Goal: Transaction & Acquisition: Purchase product/service

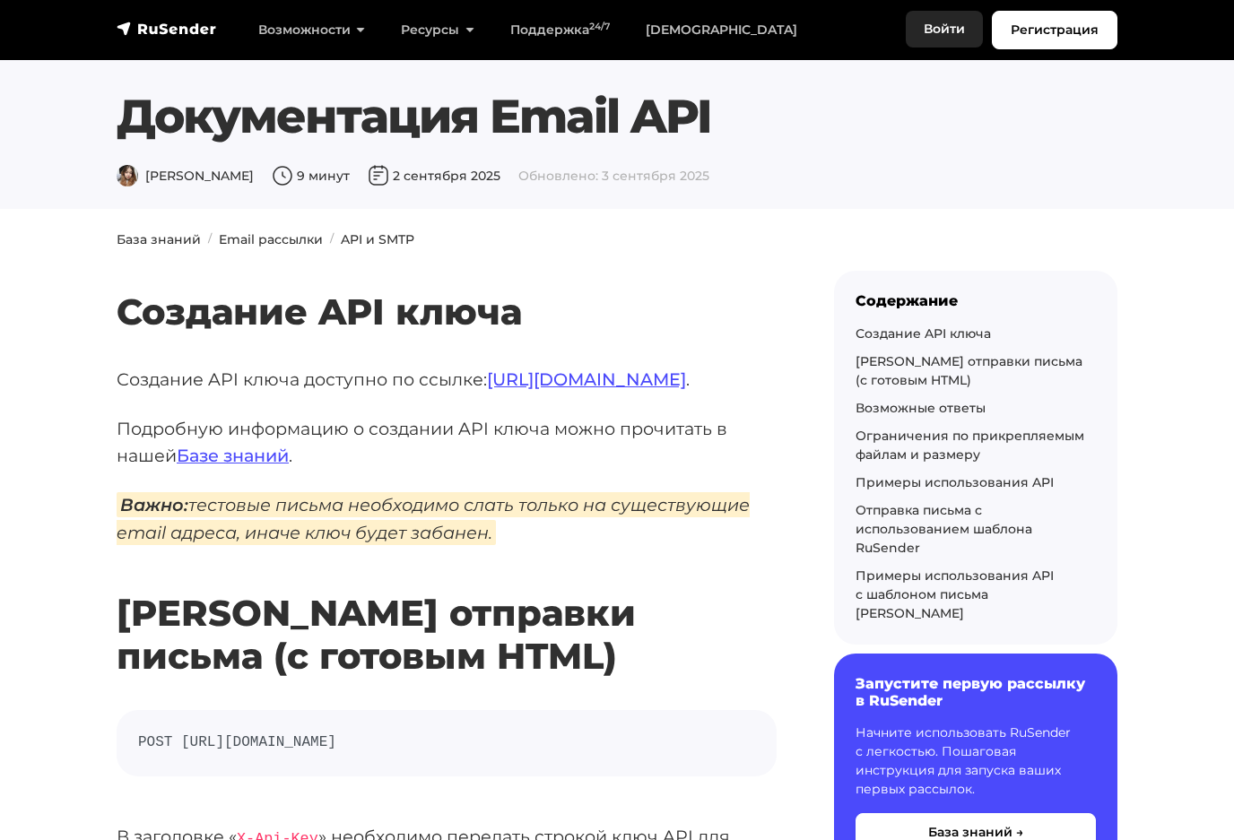
click at [948, 30] on link "Войти" at bounding box center [944, 29] width 77 height 37
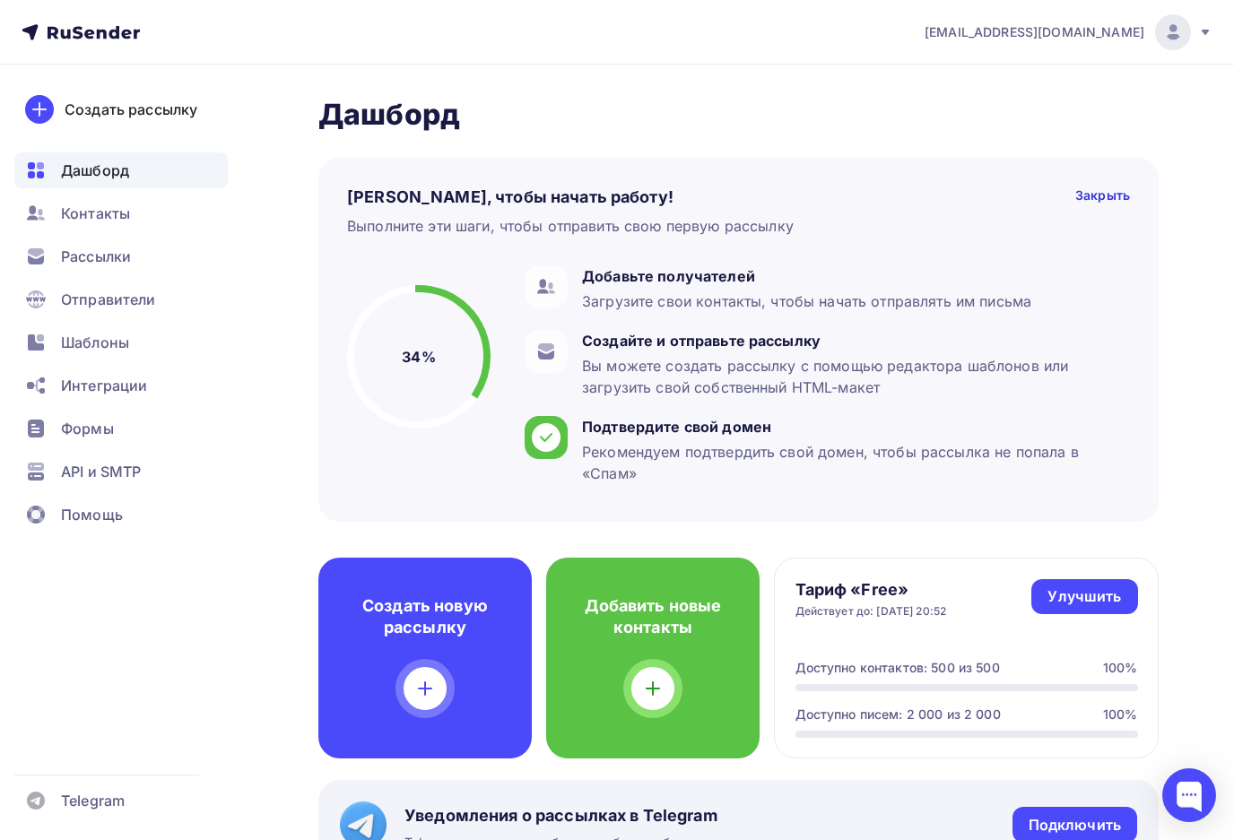
scroll to position [4, 0]
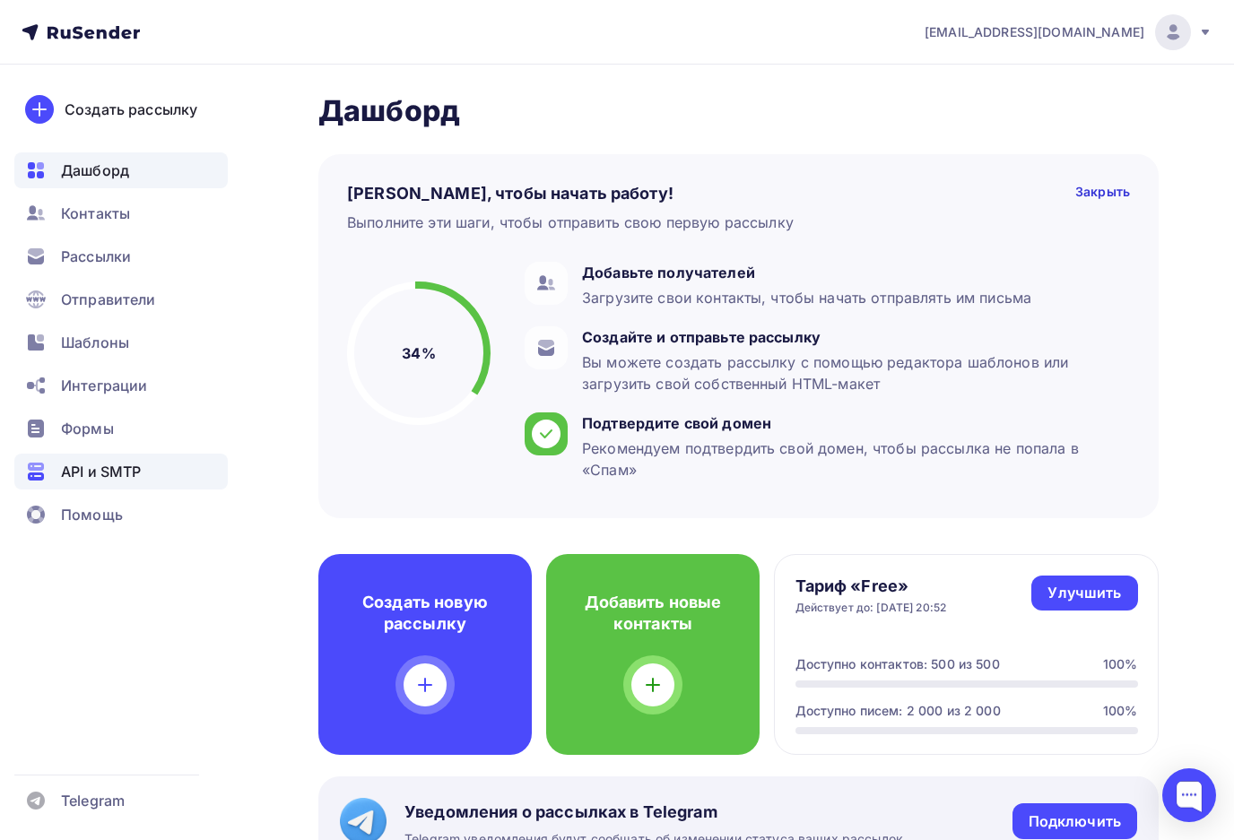
click at [144, 458] on div "API и SMTP" at bounding box center [120, 472] width 213 height 36
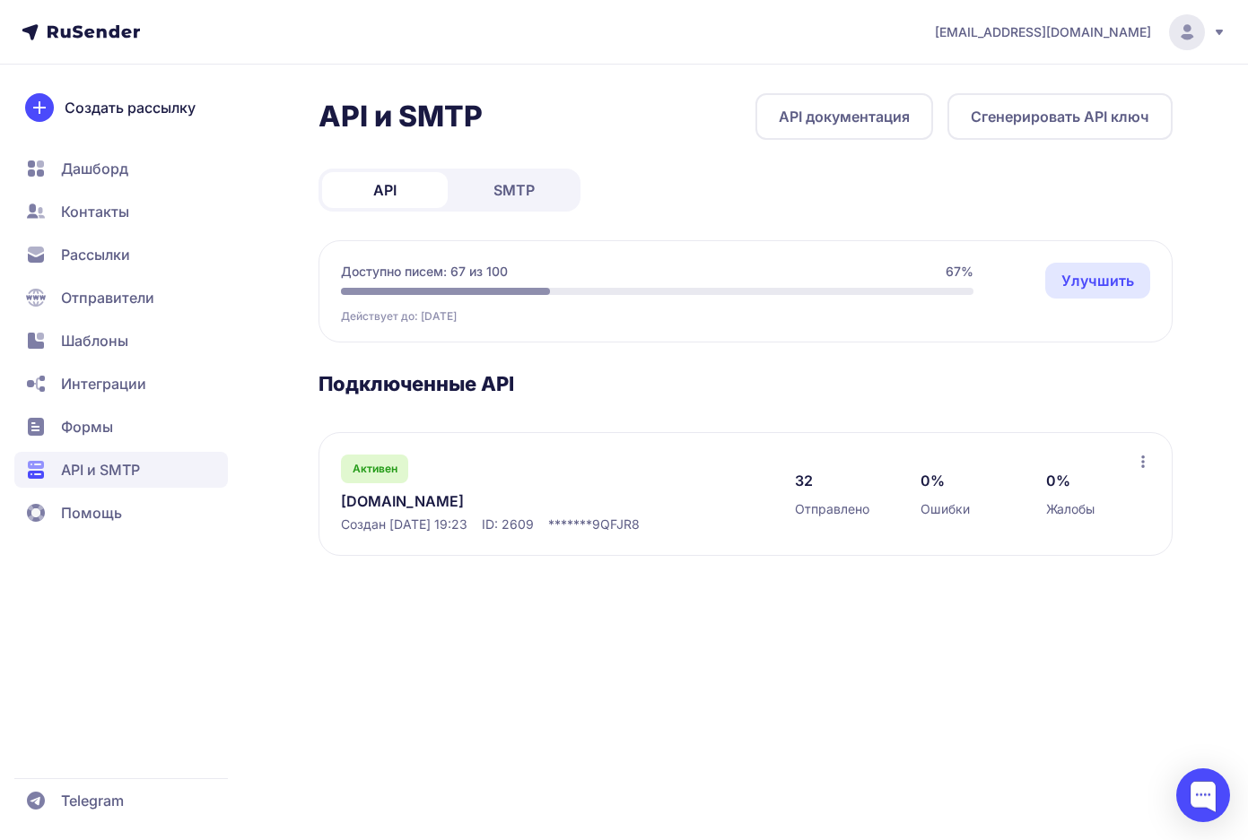
click at [1065, 279] on link "Улучшить" at bounding box center [1097, 281] width 105 height 36
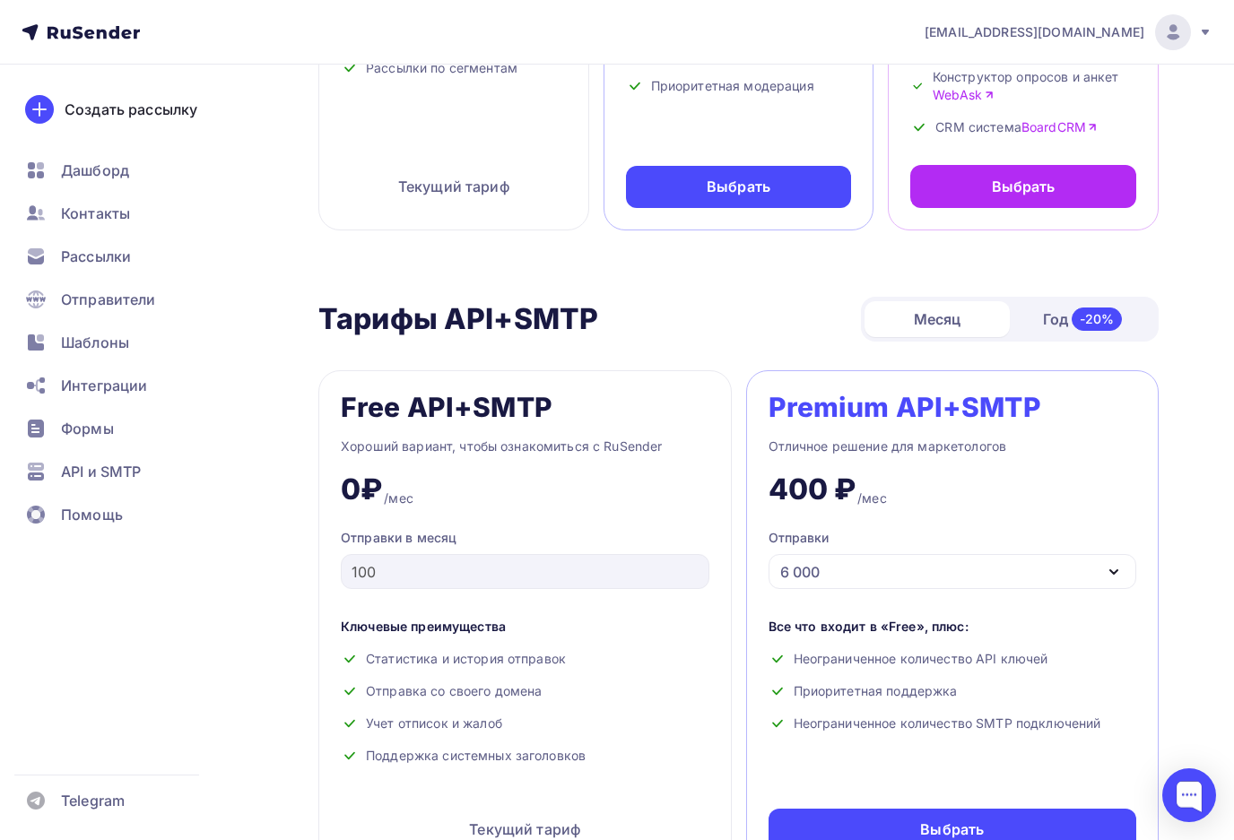
scroll to position [695, 0]
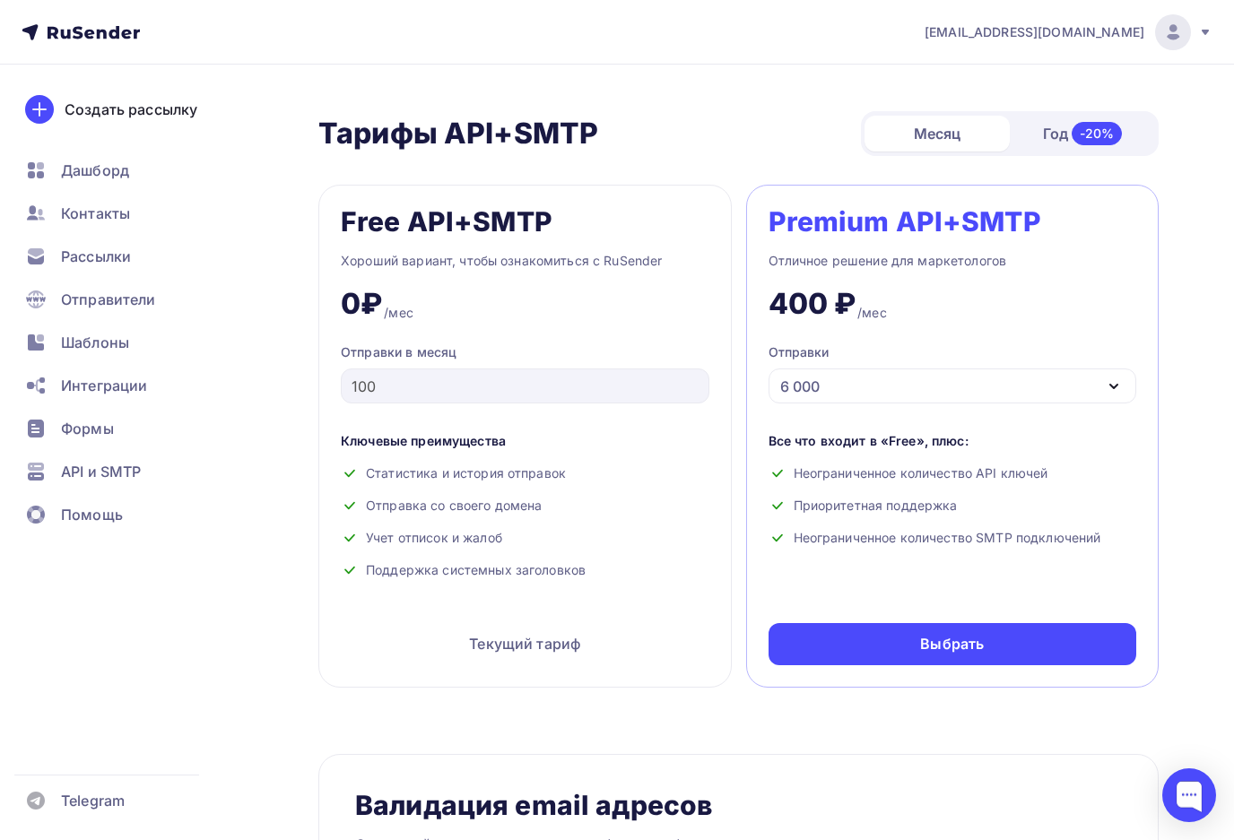
click at [844, 369] on div "6 000" at bounding box center [953, 386] width 369 height 35
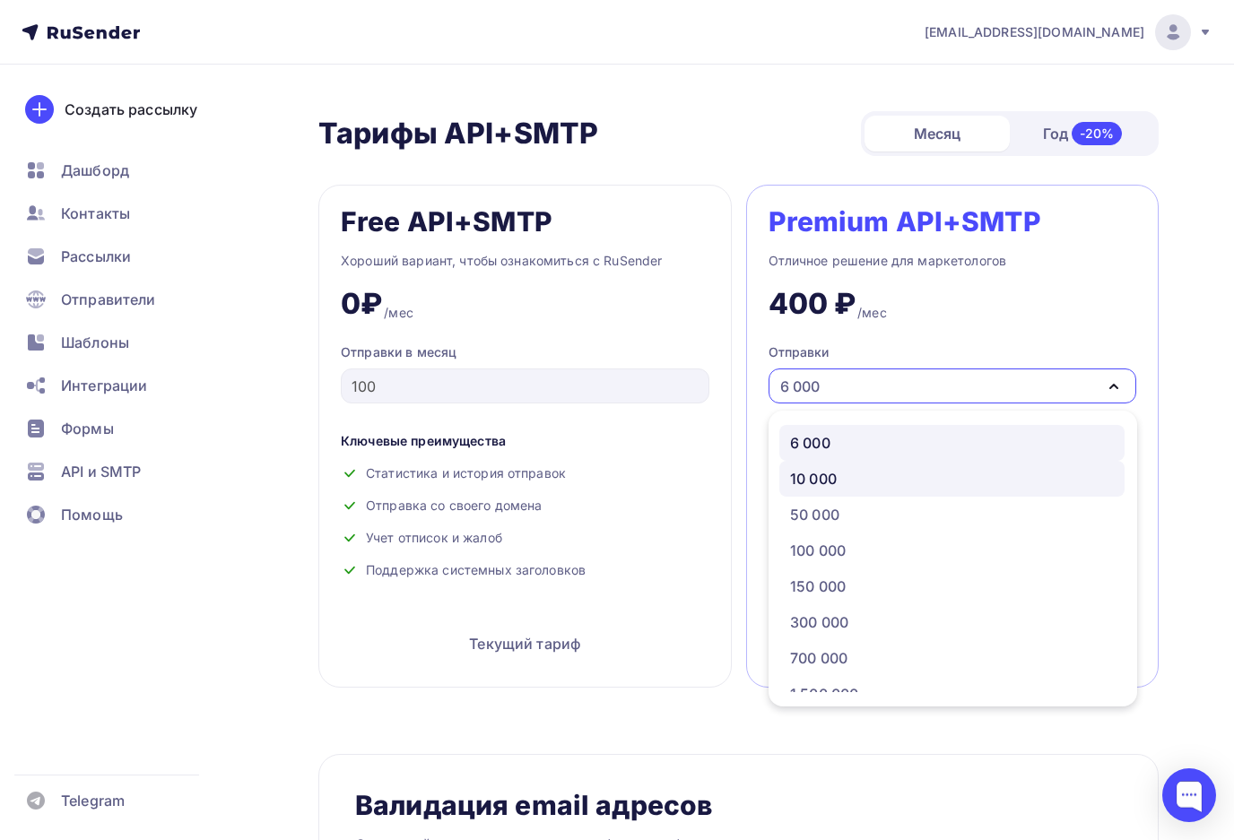
click at [837, 468] on div "10 000" at bounding box center [813, 479] width 47 height 22
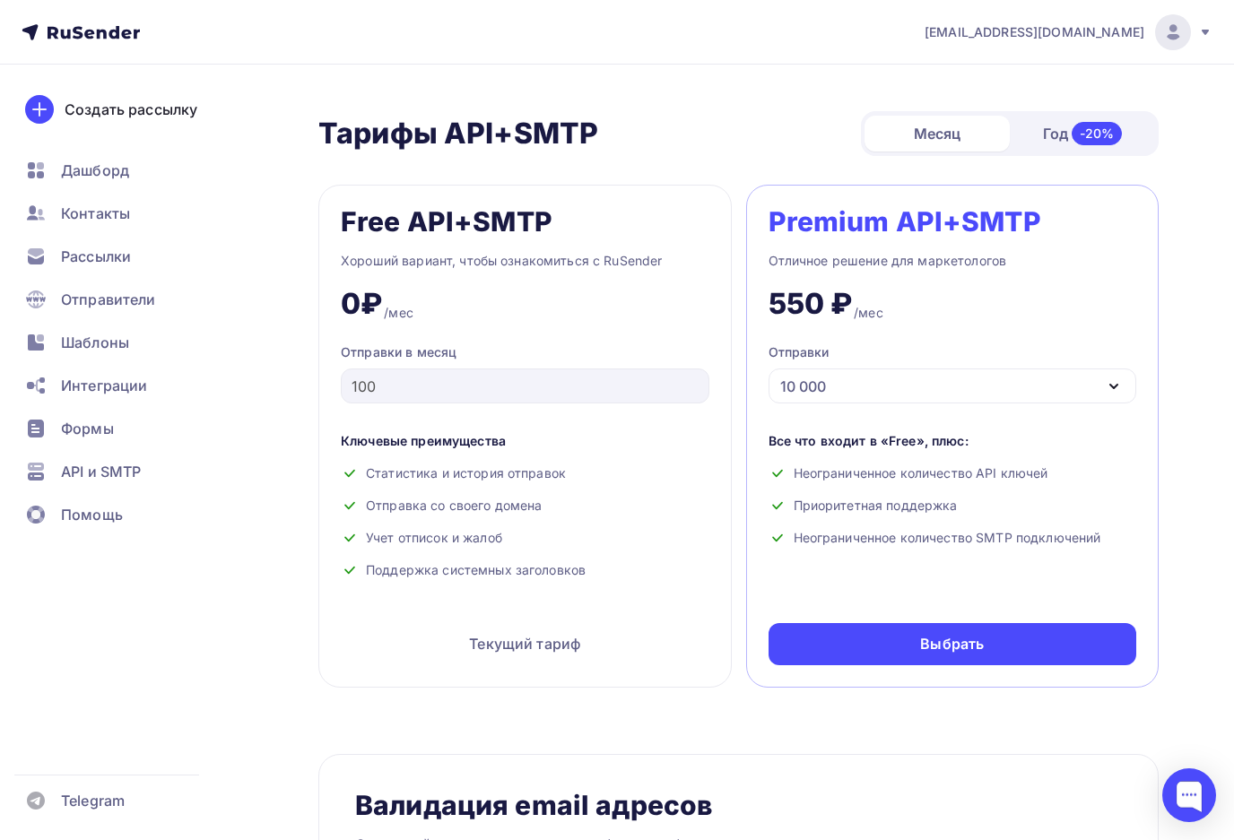
click at [859, 387] on div "10 000" at bounding box center [953, 386] width 369 height 35
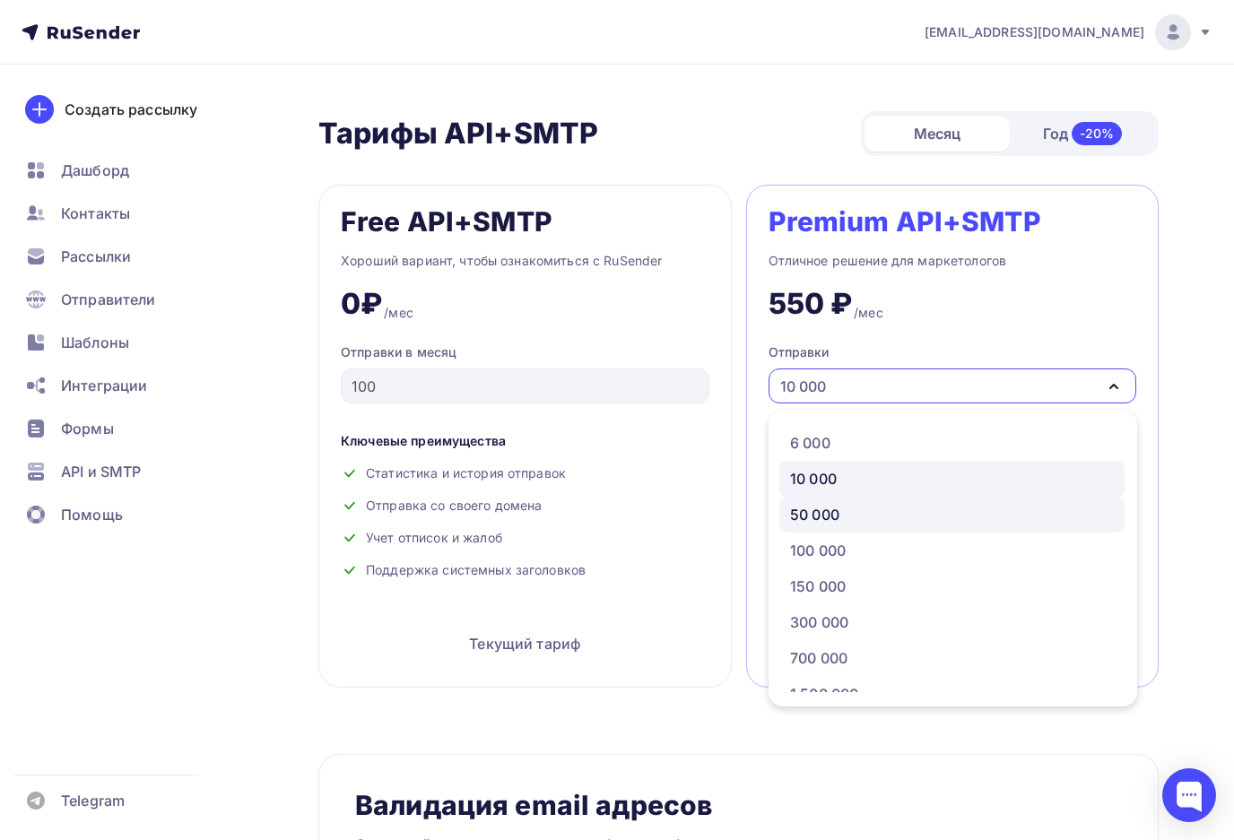
click at [842, 509] on div "50 000" at bounding box center [952, 515] width 324 height 22
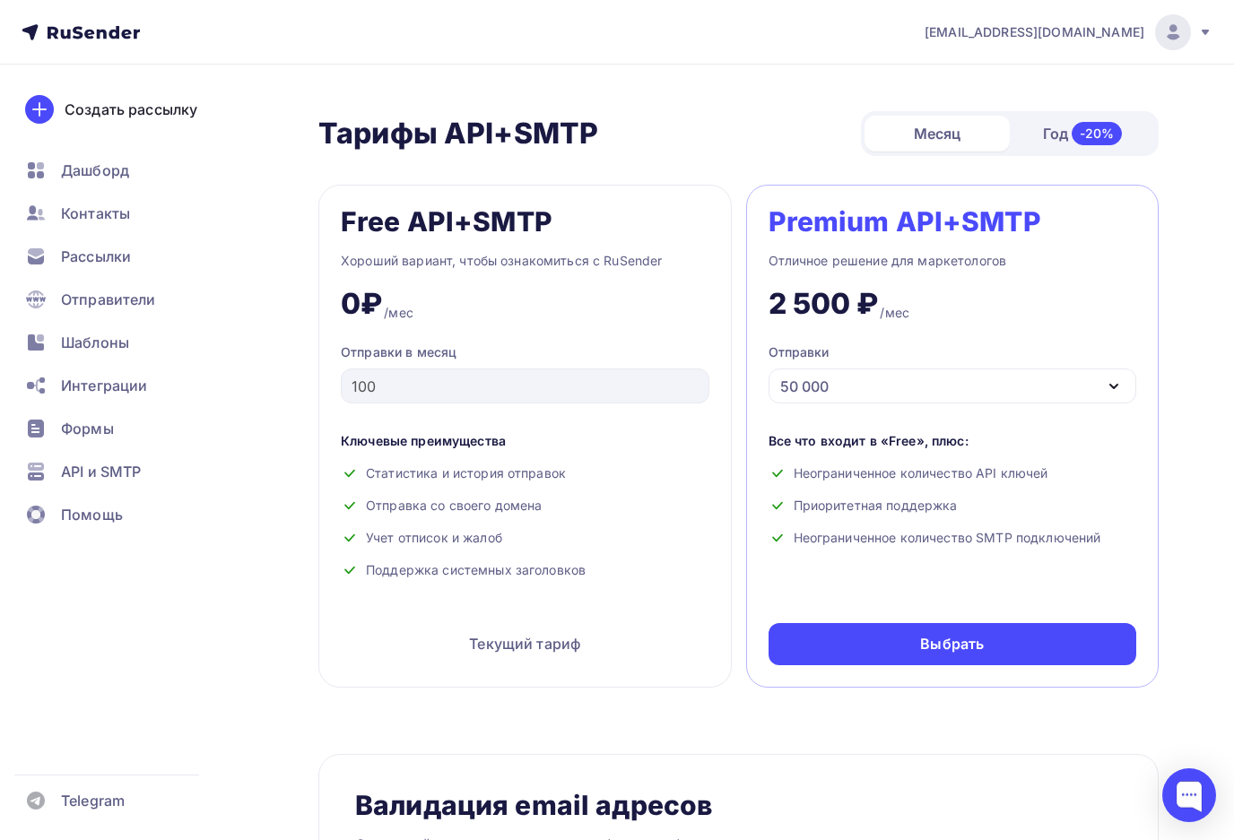
click at [914, 384] on div "50 000" at bounding box center [953, 386] width 369 height 35
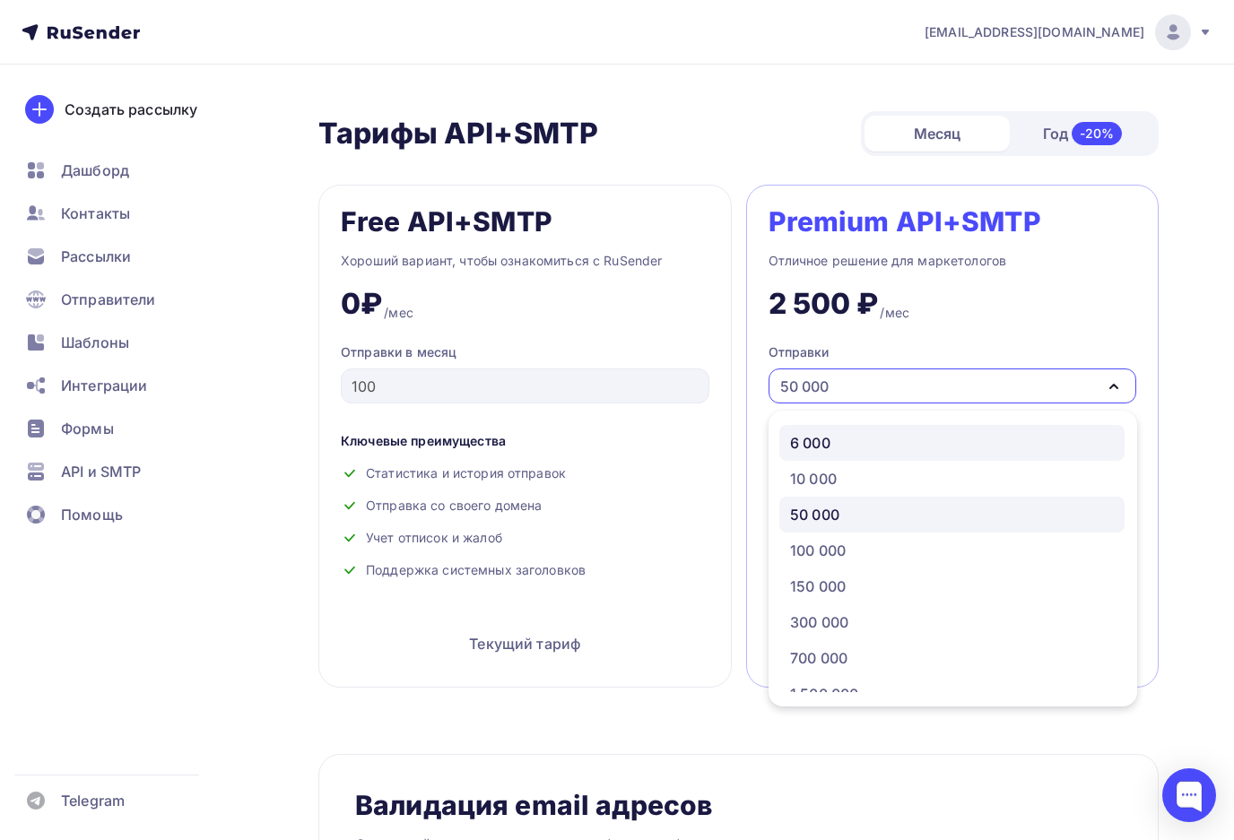
click at [904, 439] on link "6 000" at bounding box center [951, 443] width 345 height 36
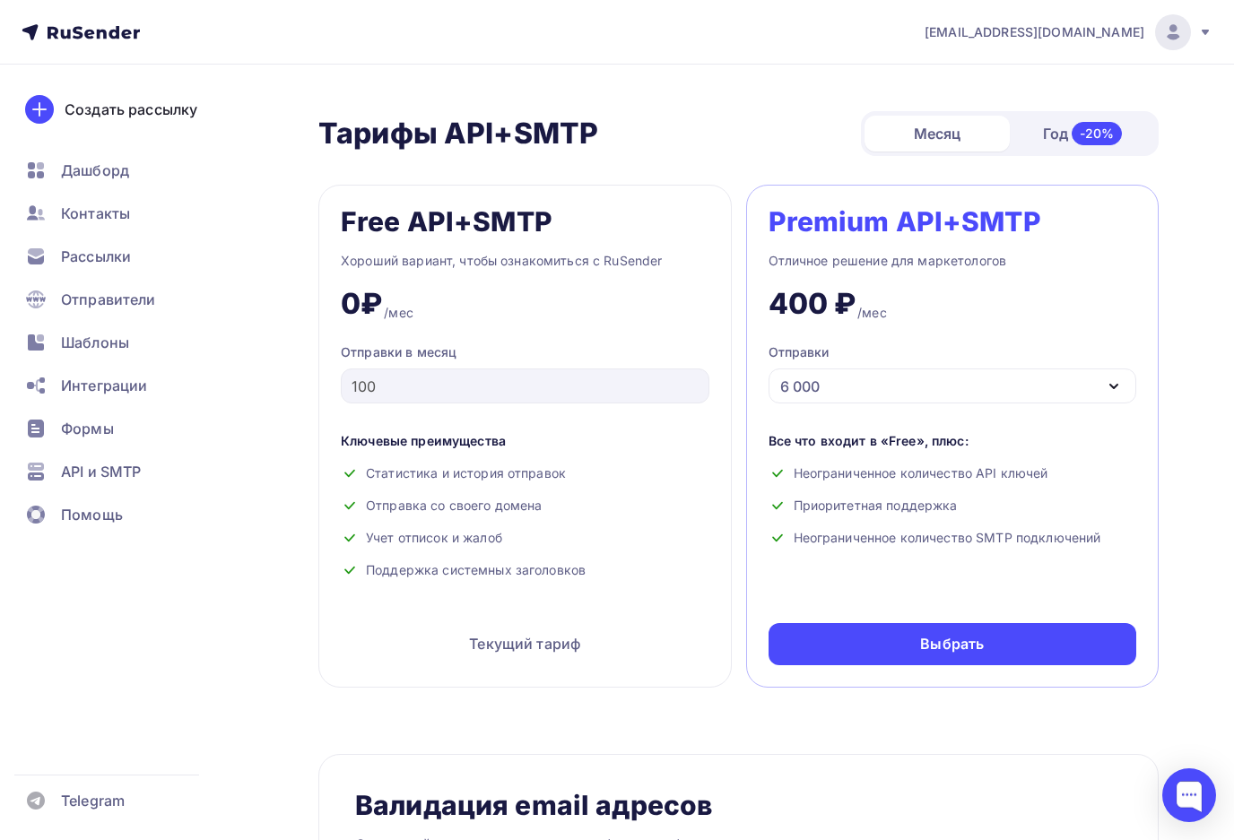
click at [931, 393] on div "Premium API+SMTP Отличное решение для маркетологов 400 ₽ /мес Отправки 6 000 6 …" at bounding box center [953, 436] width 414 height 503
click at [932, 387] on div "6 000" at bounding box center [953, 386] width 369 height 35
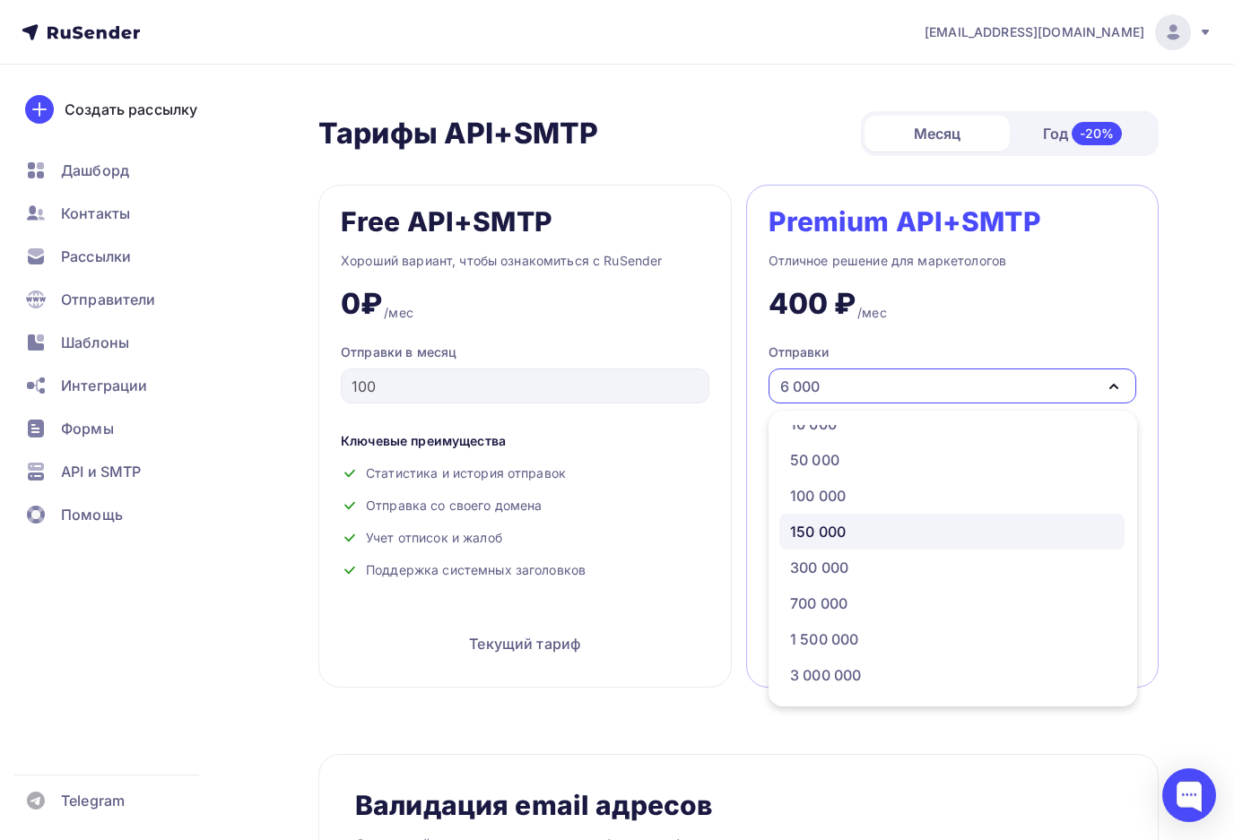
scroll to position [91, 0]
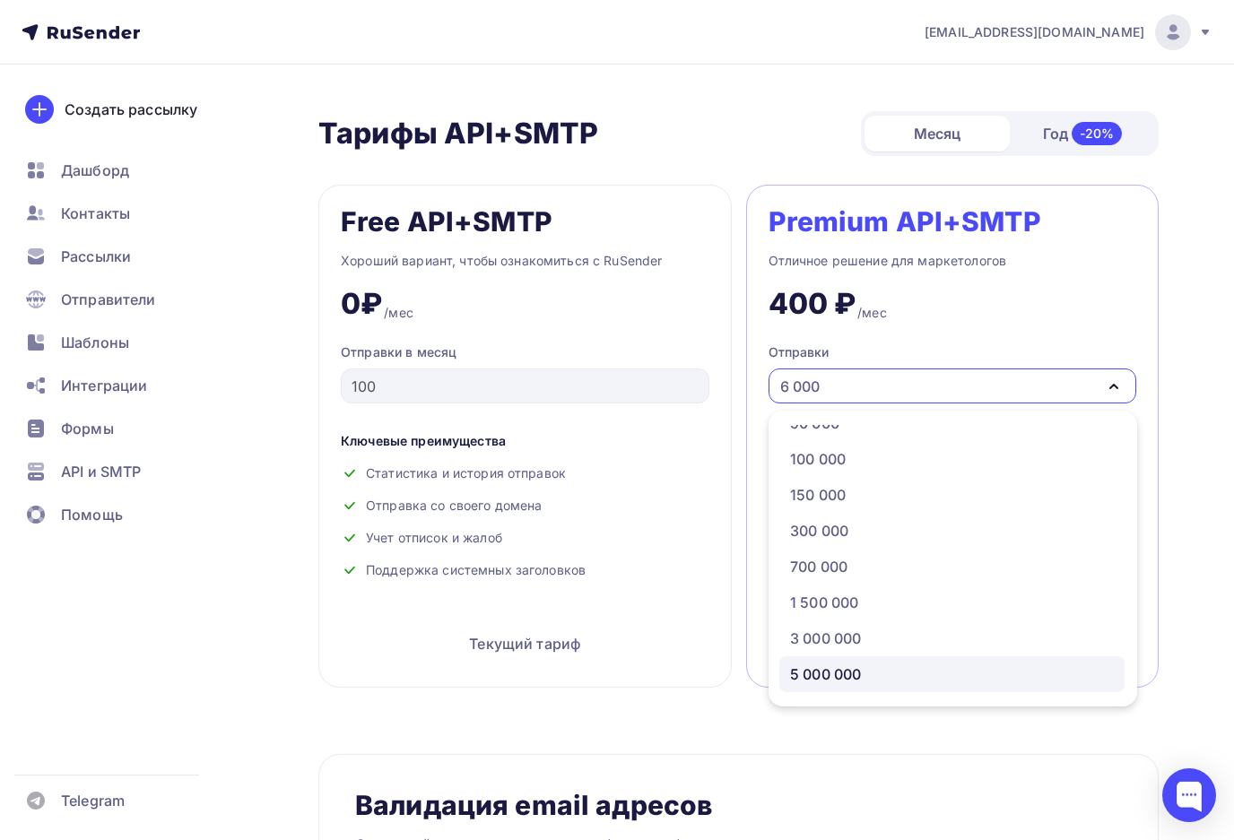
click at [906, 665] on div "5 000 000" at bounding box center [952, 675] width 324 height 22
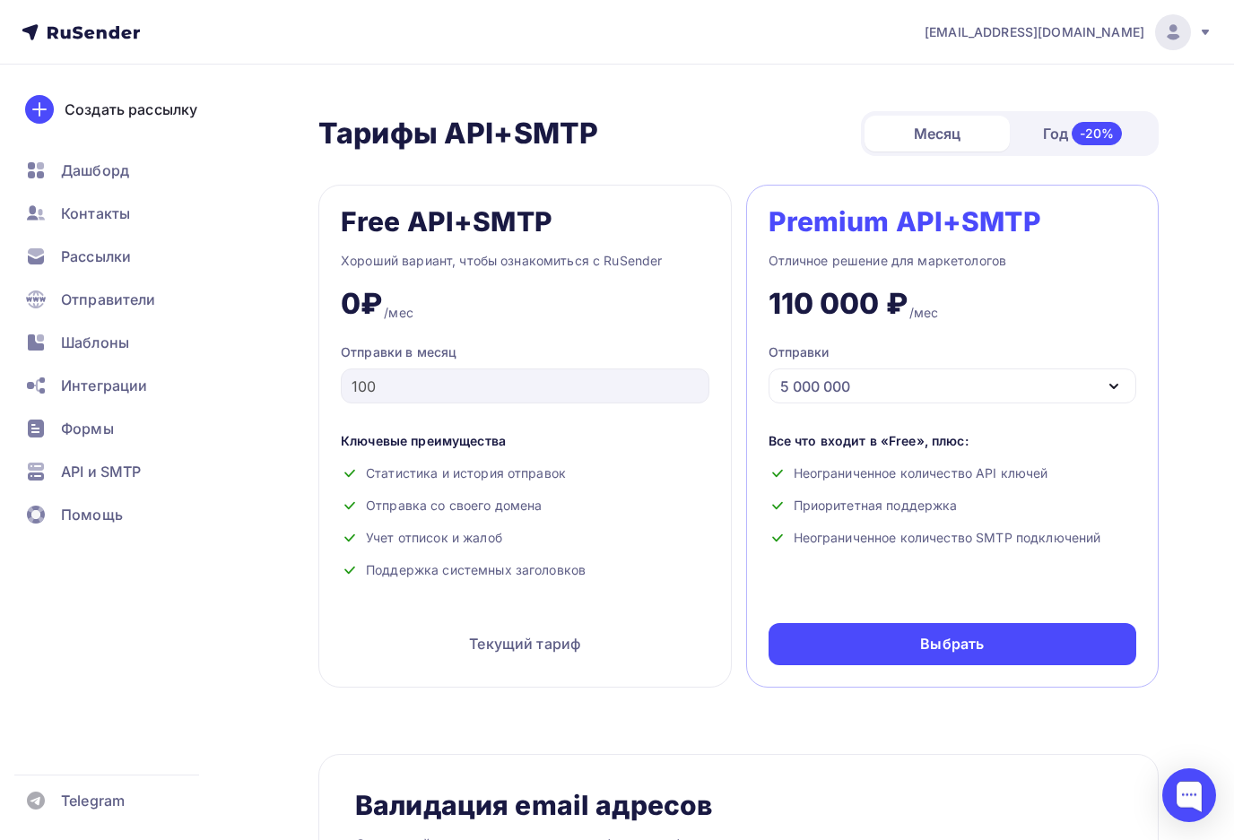
click at [894, 369] on div "5 000 000" at bounding box center [953, 386] width 369 height 35
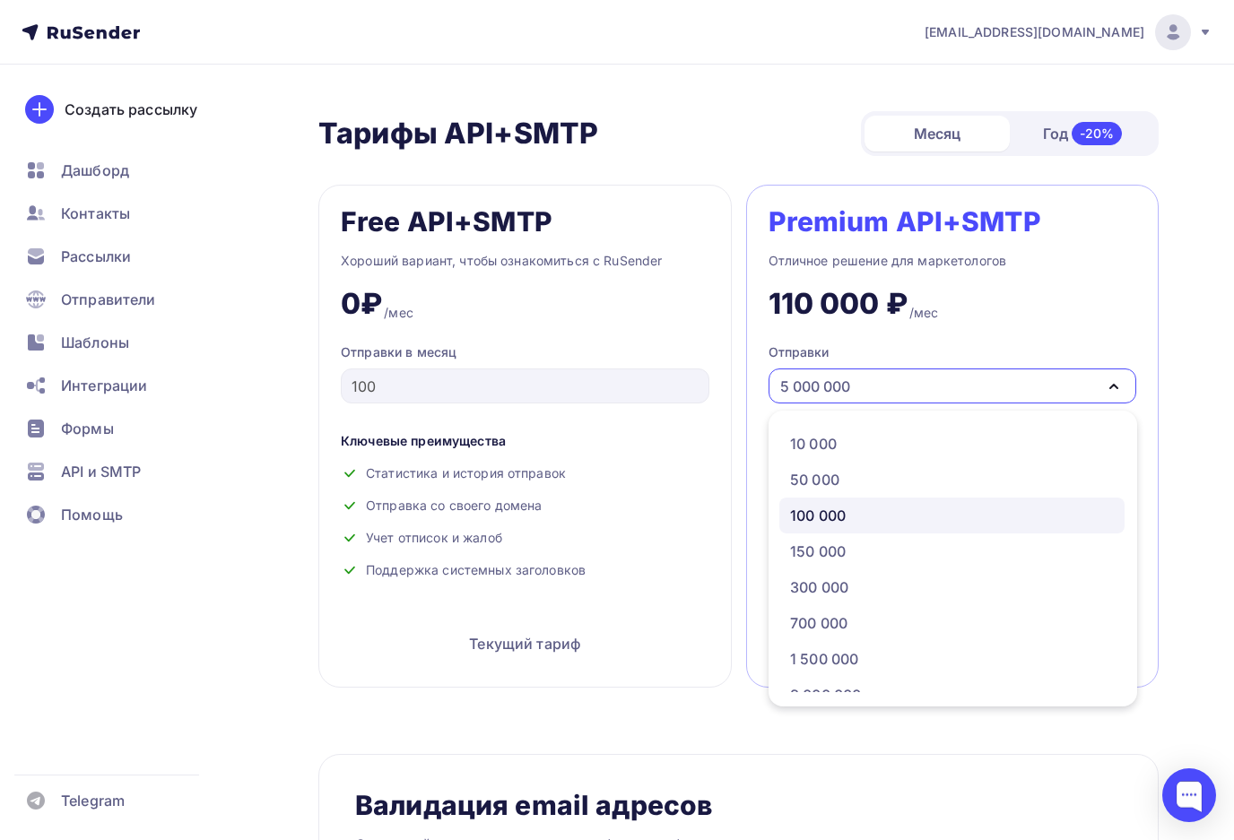
scroll to position [0, 0]
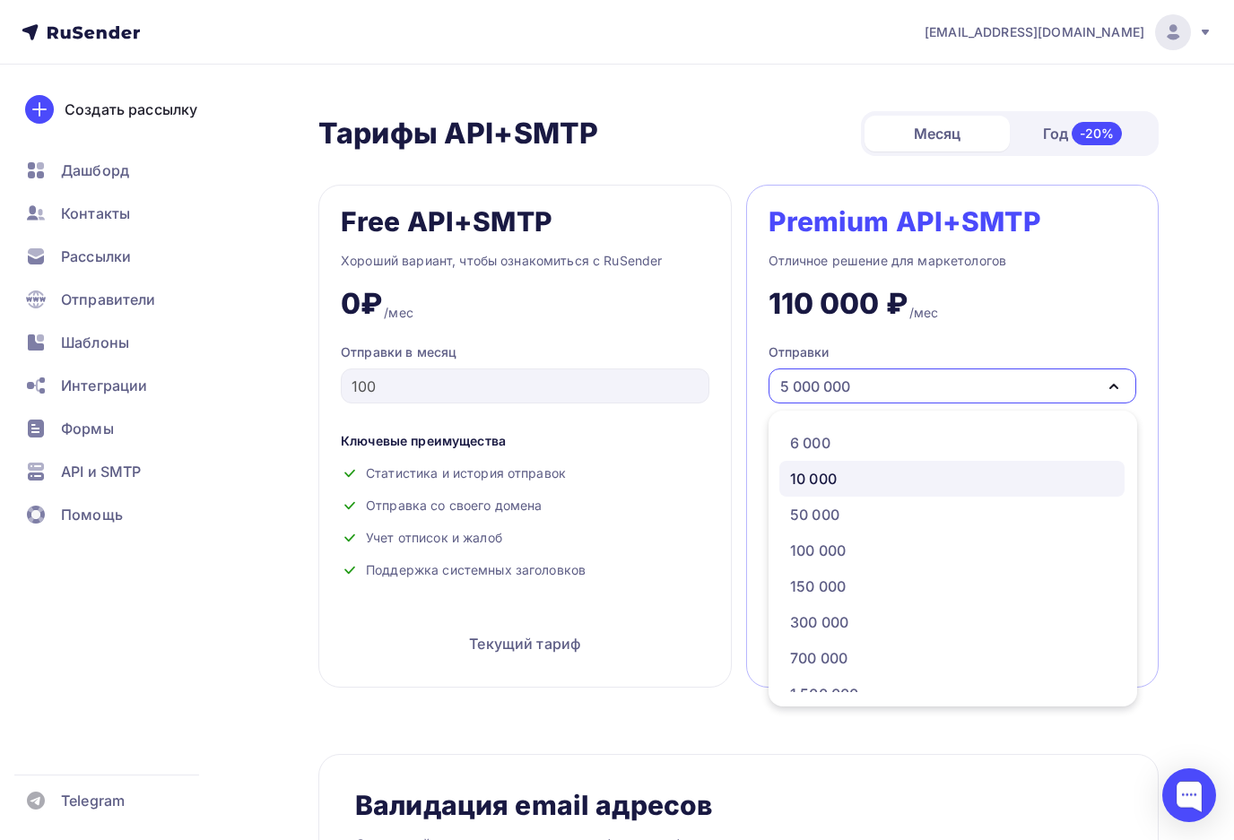
click at [848, 468] on div "10 000" at bounding box center [952, 479] width 324 height 22
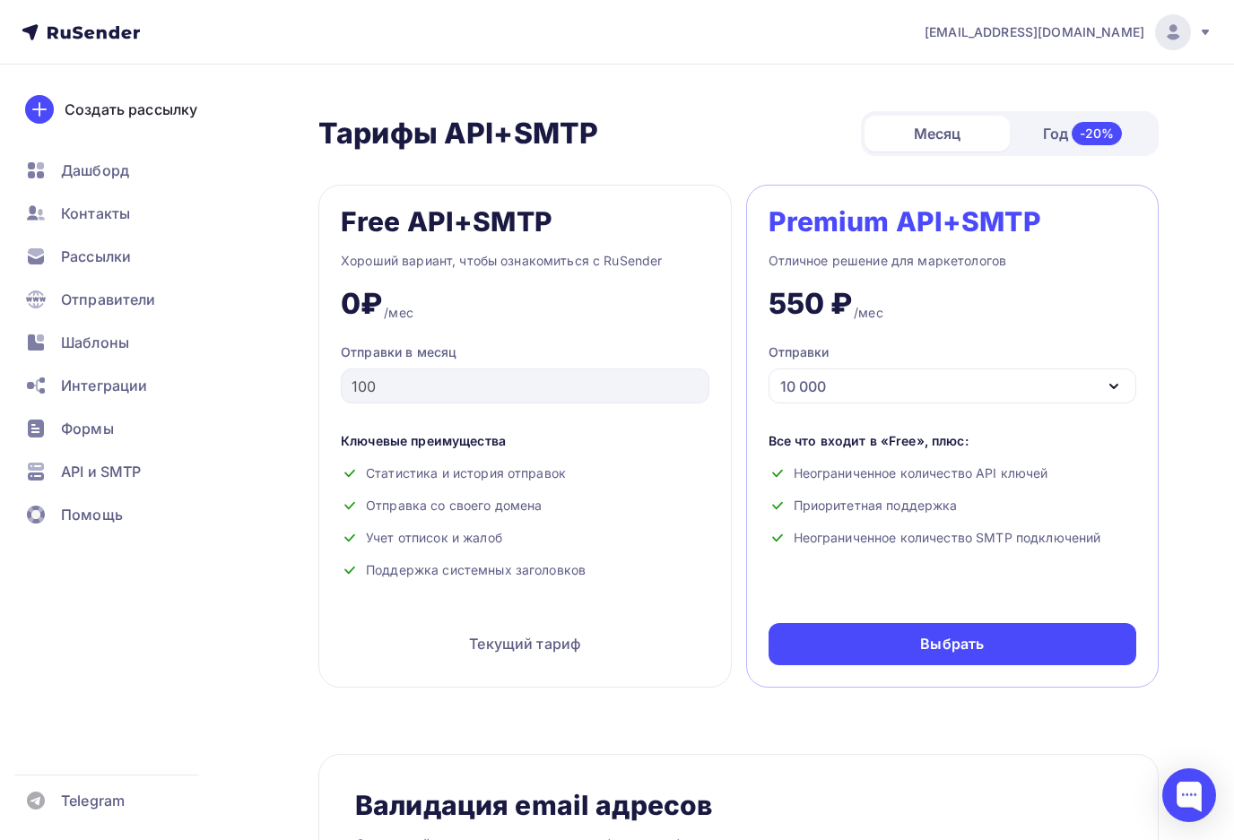
click at [873, 379] on div "10 000" at bounding box center [953, 386] width 369 height 35
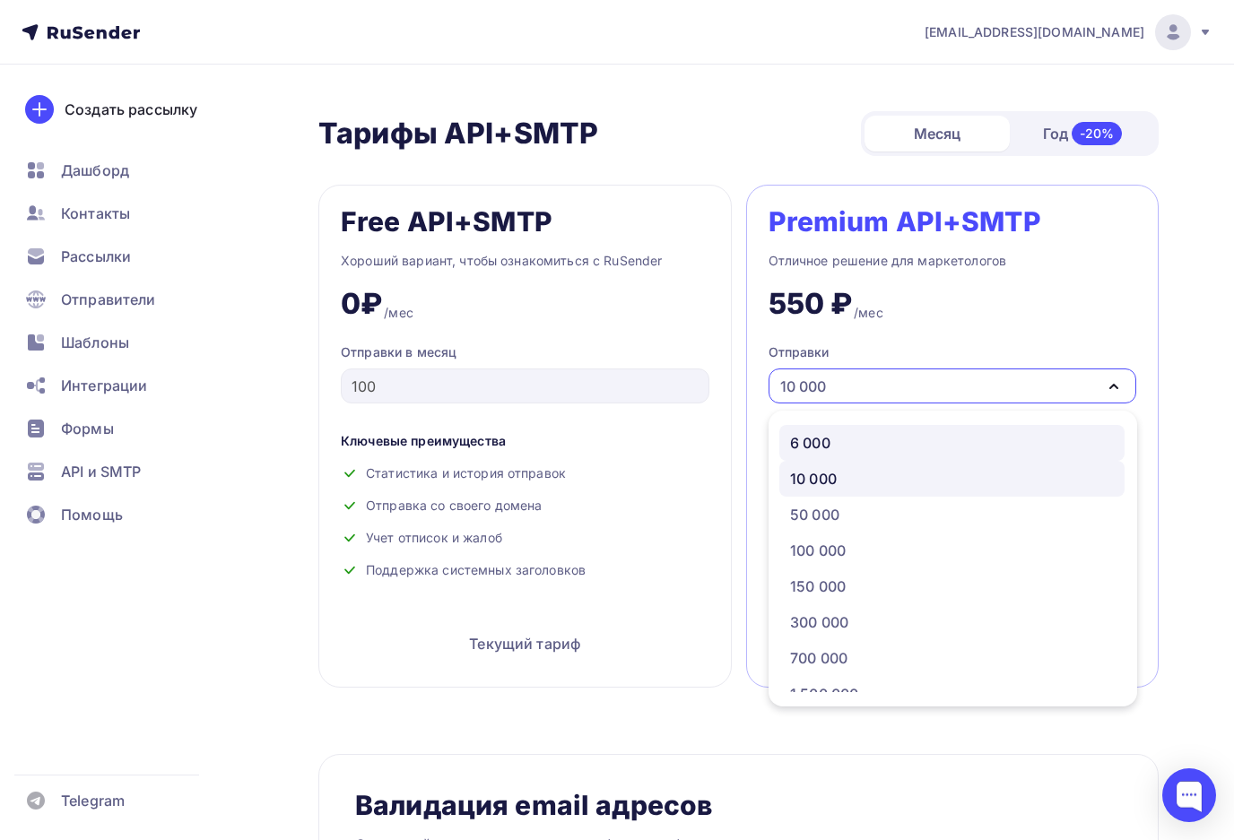
click at [872, 432] on div "6 000" at bounding box center [952, 443] width 324 height 22
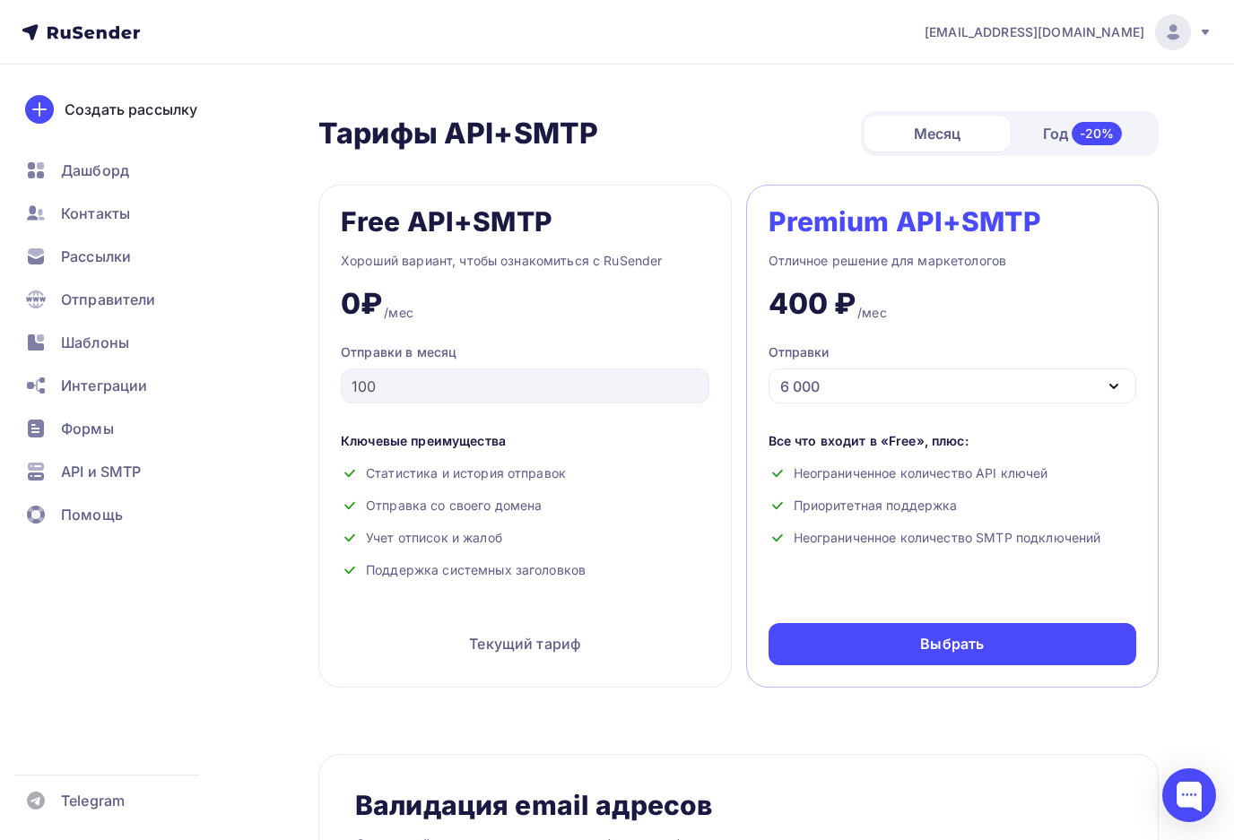
click at [878, 369] on div "6 000" at bounding box center [953, 386] width 369 height 35
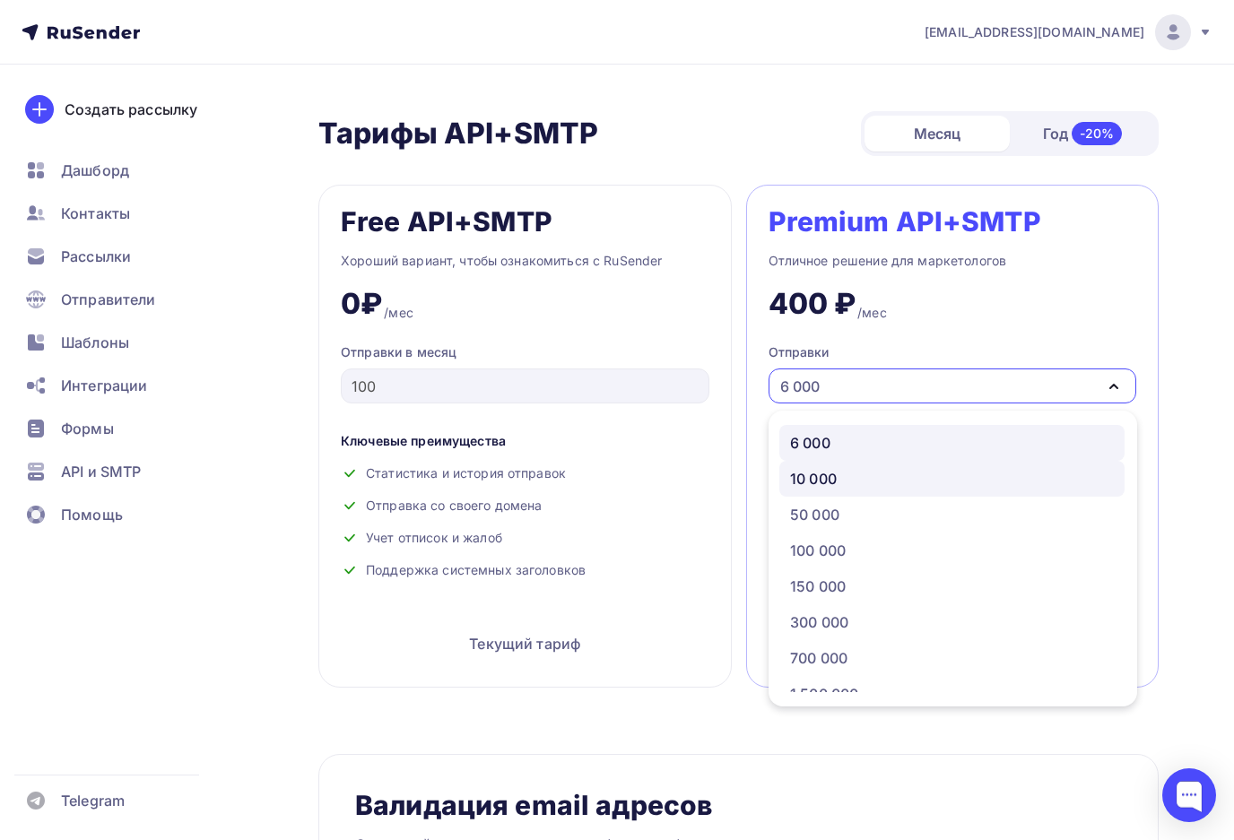
click at [858, 468] on div "10 000" at bounding box center [952, 479] width 324 height 22
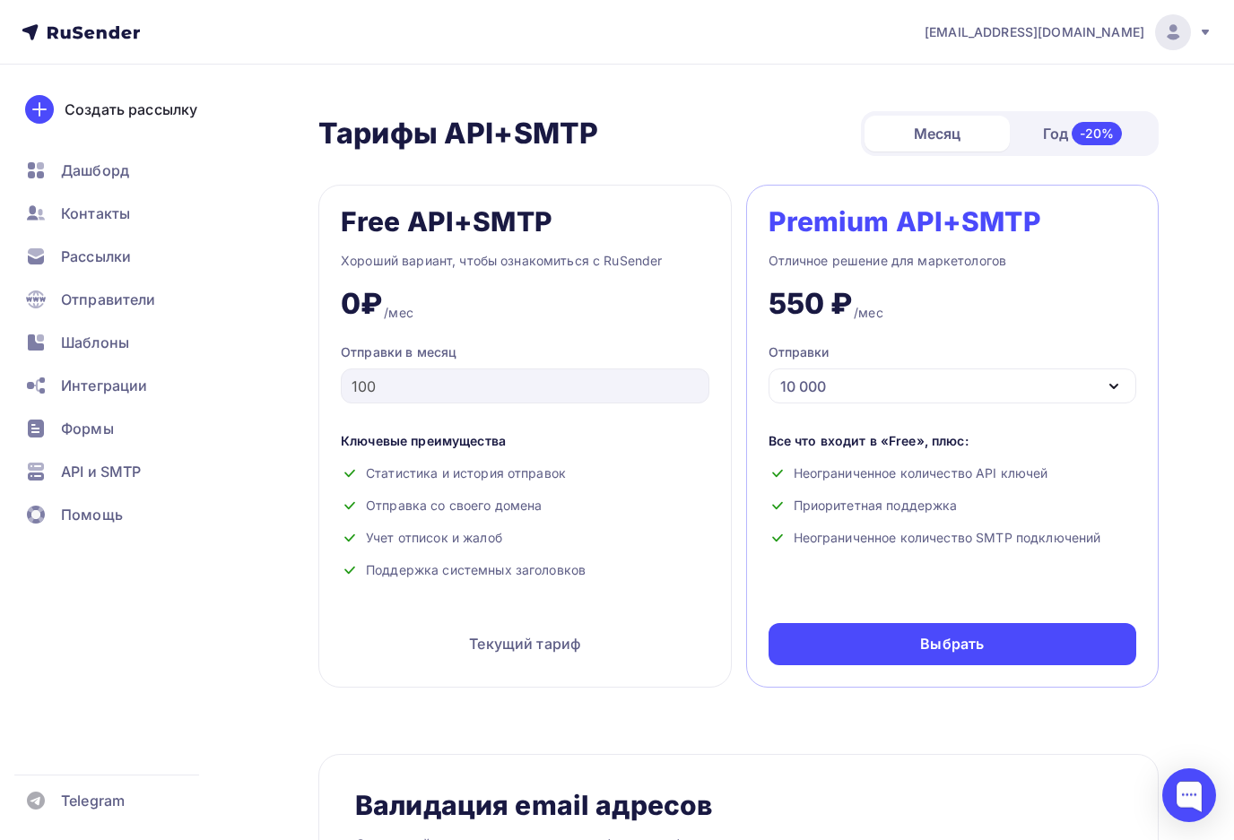
click at [872, 369] on div "10 000" at bounding box center [953, 386] width 369 height 35
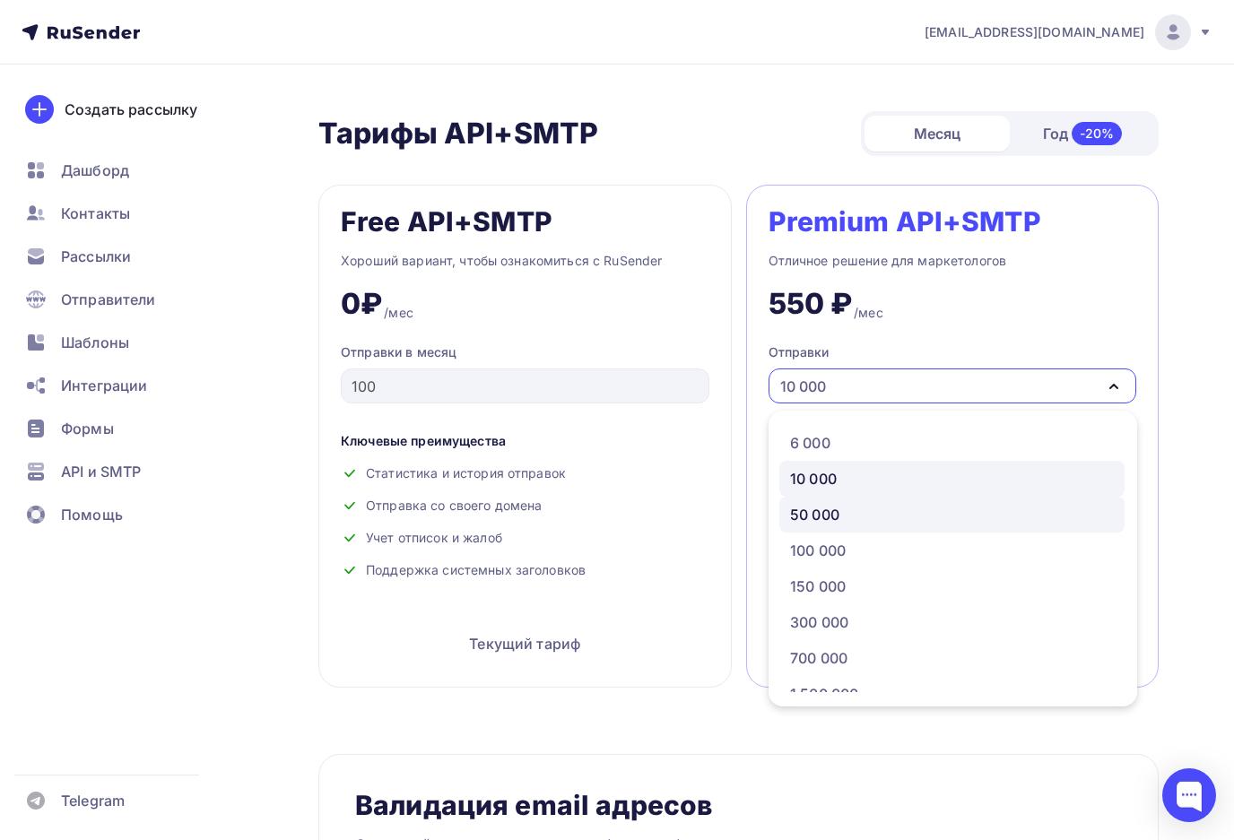
click at [859, 504] on div "50 000" at bounding box center [952, 515] width 324 height 22
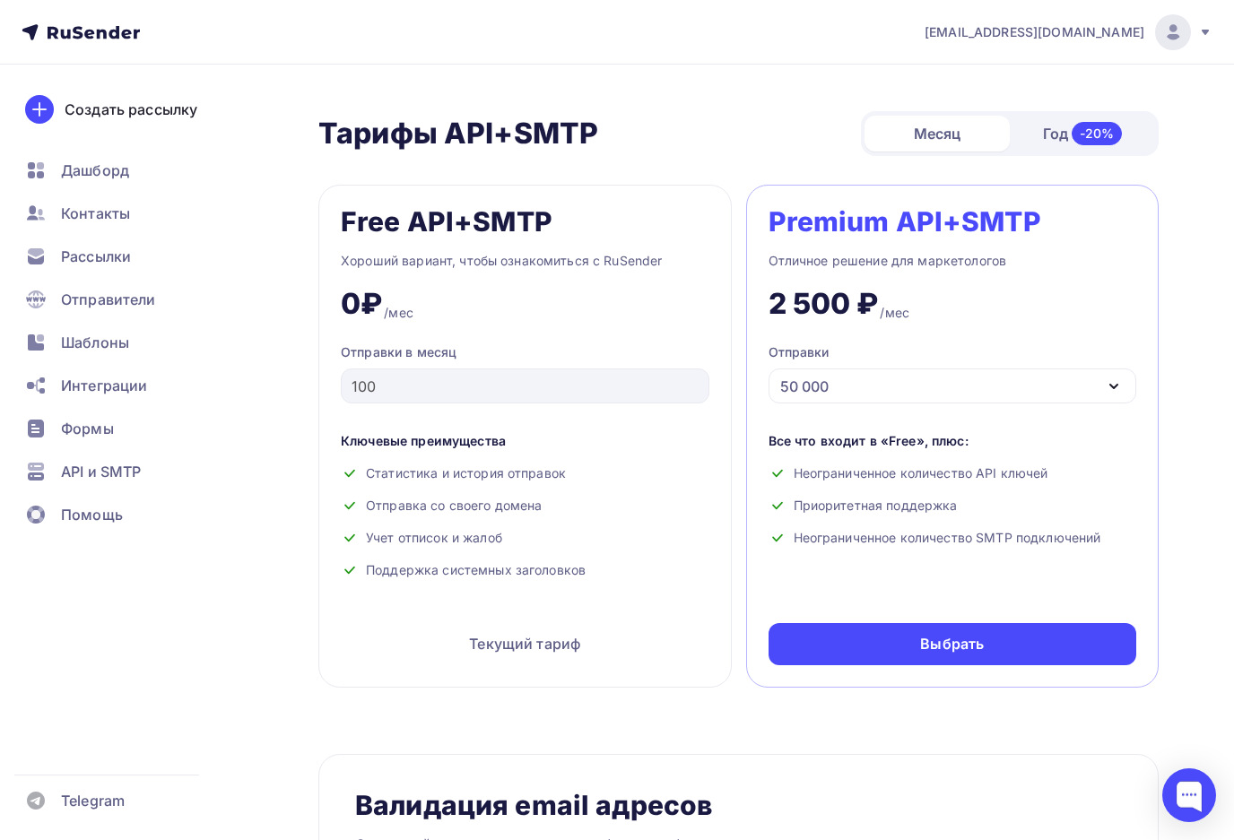
click at [882, 369] on div "50 000" at bounding box center [953, 386] width 369 height 35
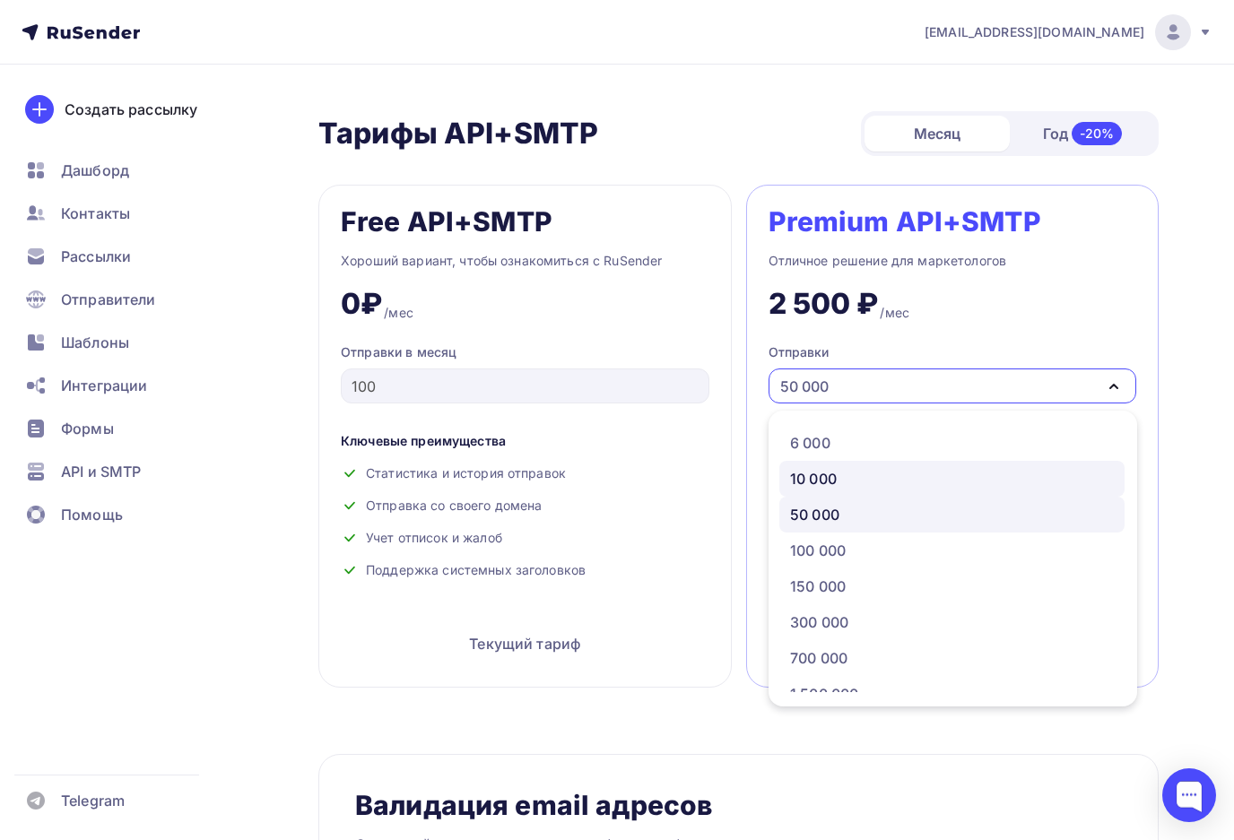
click at [872, 468] on div "10 000" at bounding box center [952, 479] width 324 height 22
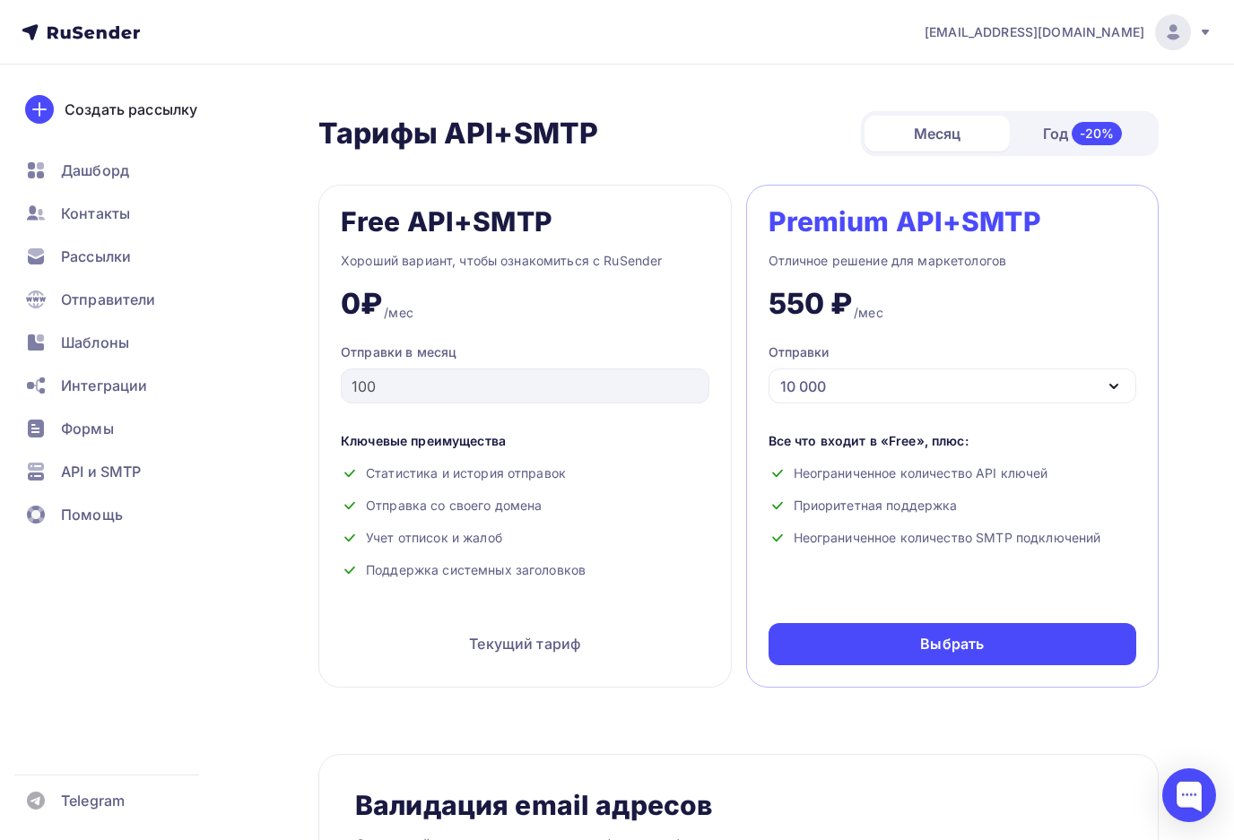
click at [876, 380] on div "10 000" at bounding box center [953, 386] width 369 height 35
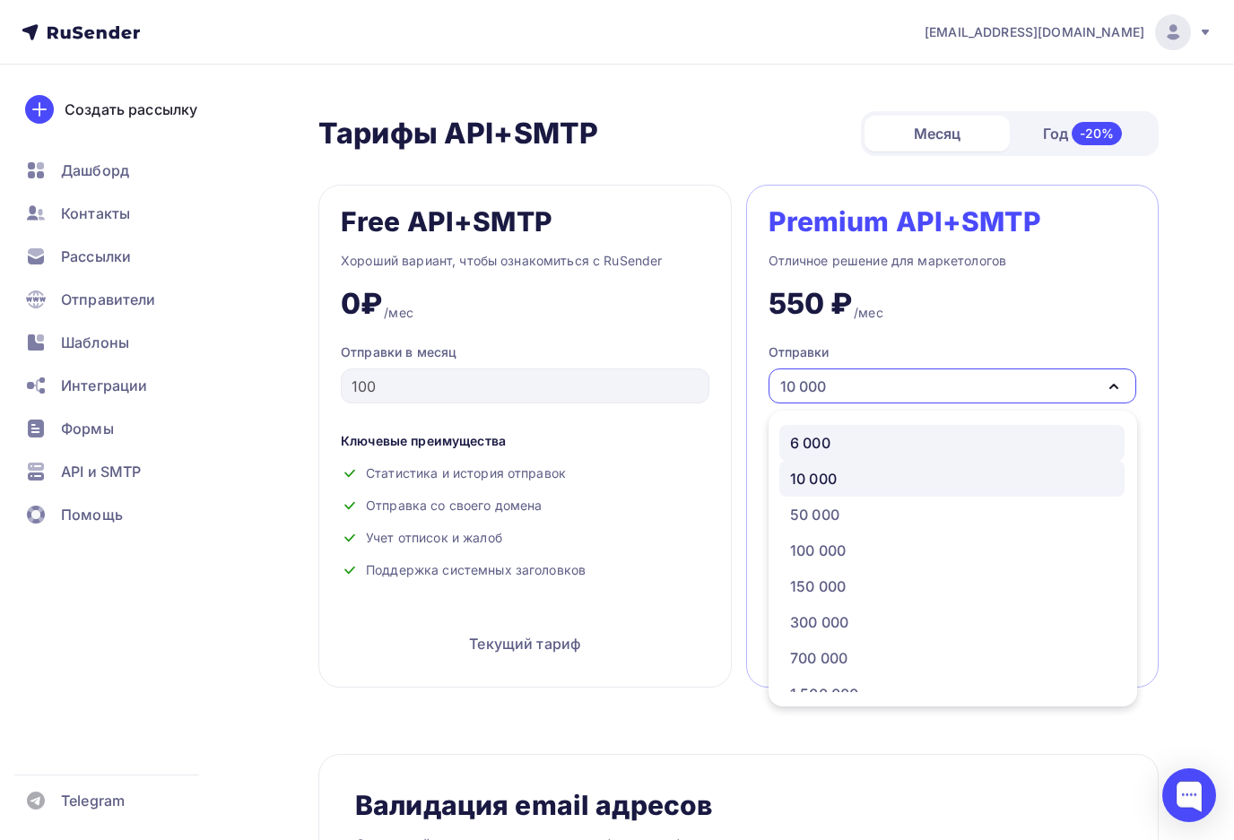
click at [865, 440] on link "6 000" at bounding box center [951, 443] width 345 height 36
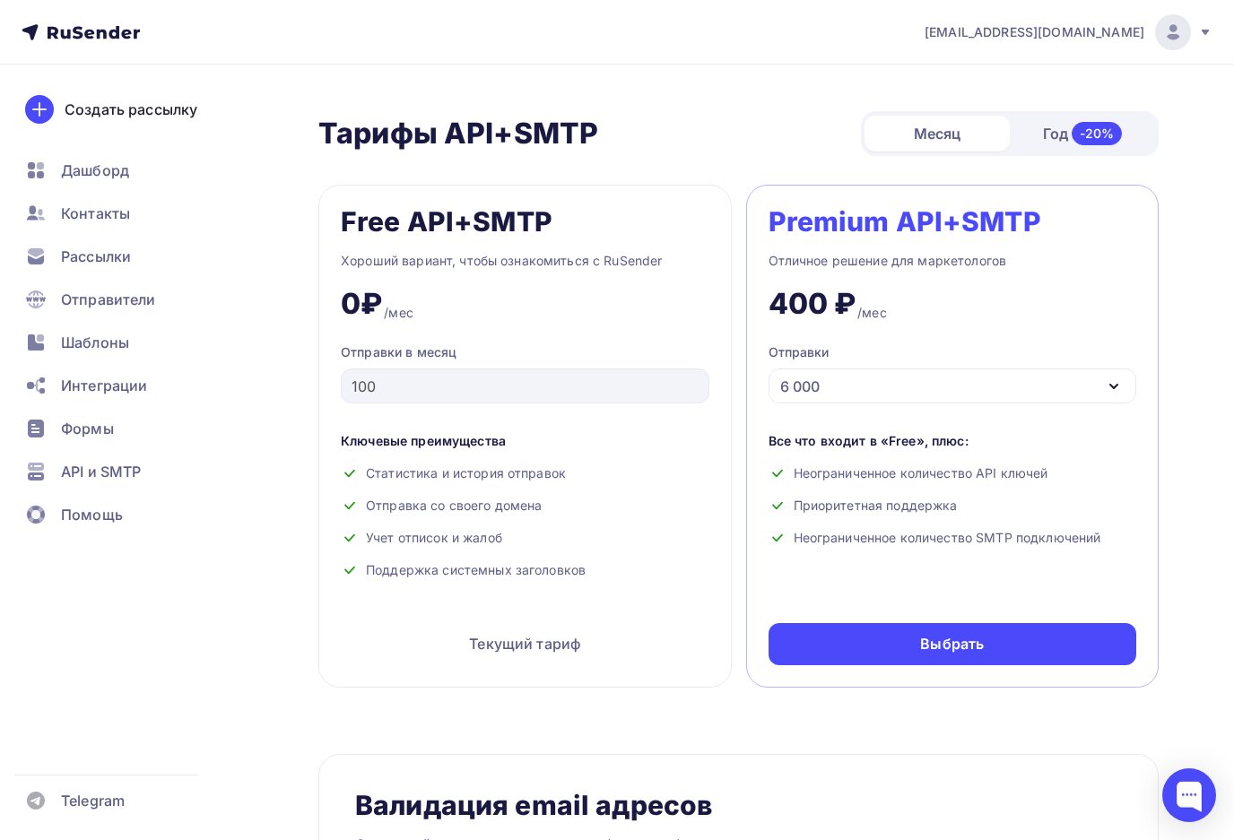
click at [866, 383] on div "6 000" at bounding box center [953, 386] width 369 height 35
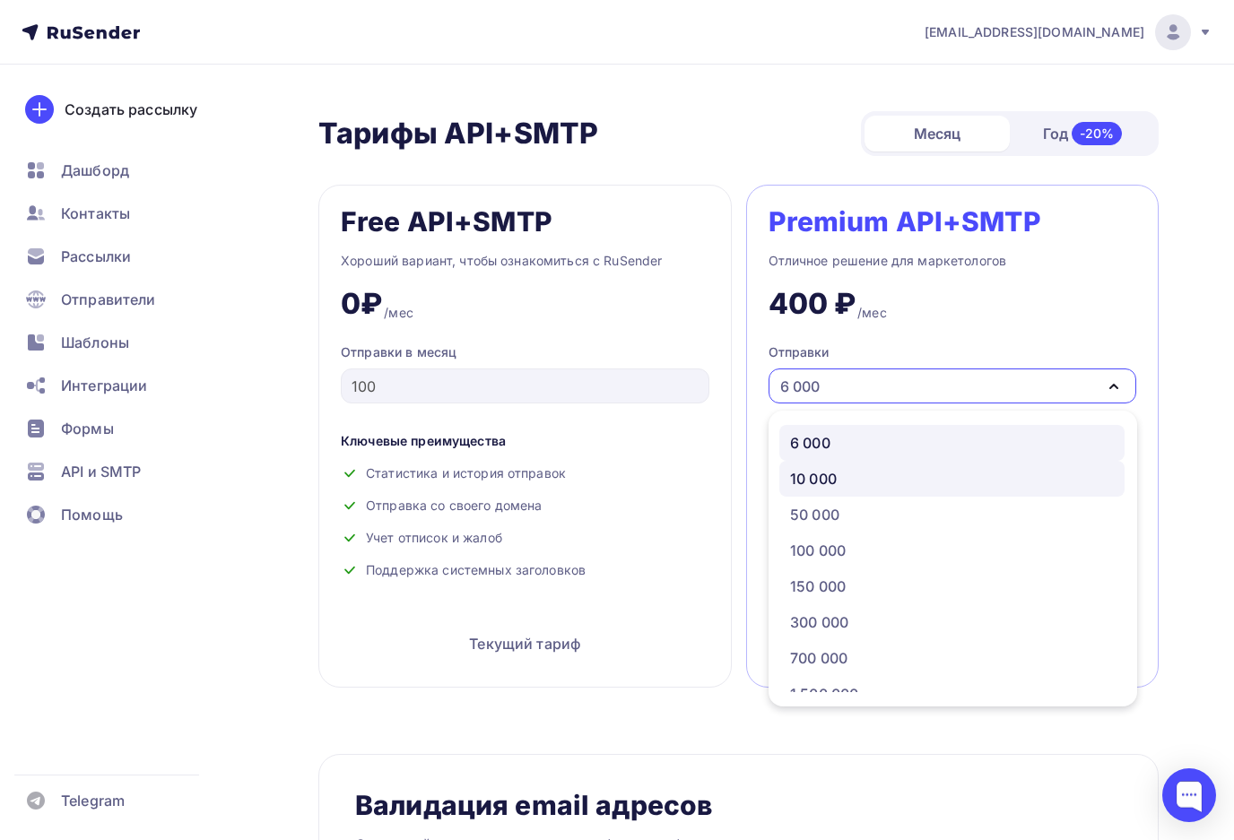
click at [856, 468] on div "10 000" at bounding box center [952, 479] width 324 height 22
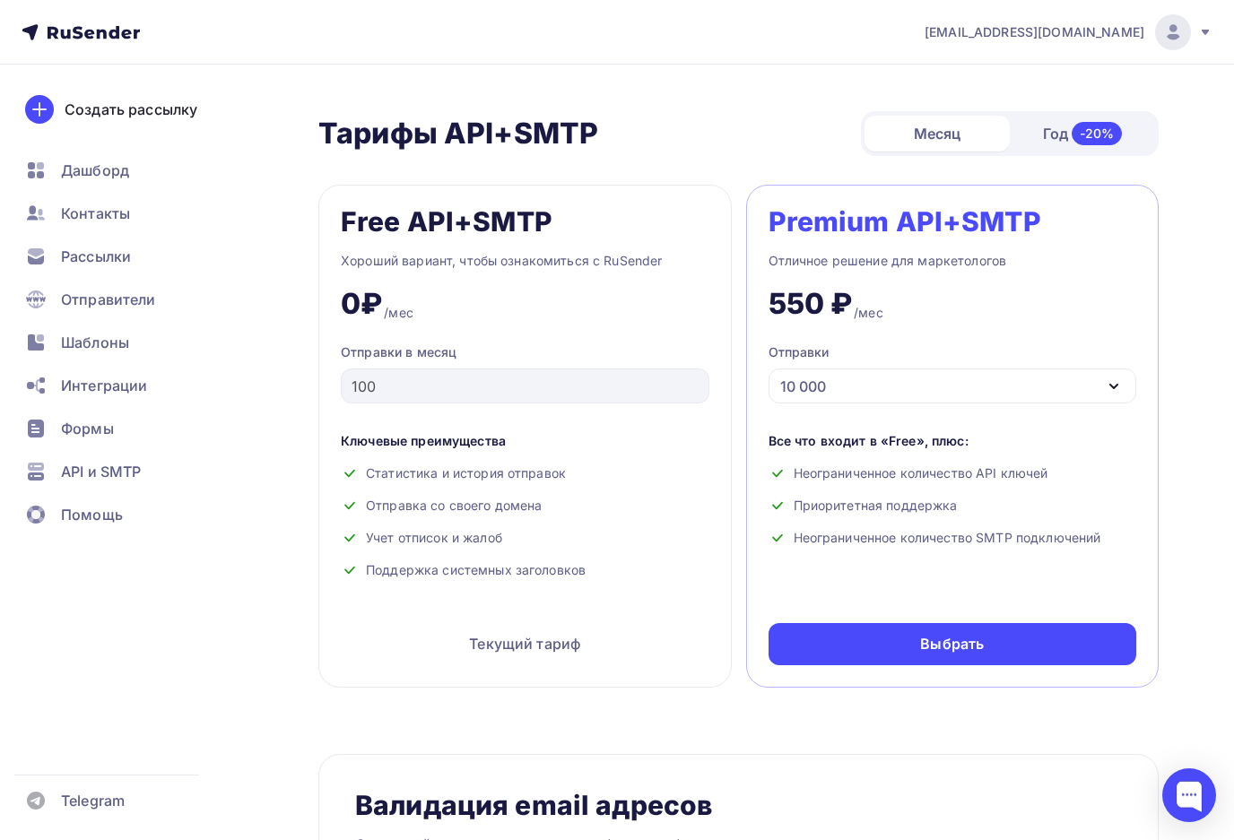
click at [846, 370] on div "10 000" at bounding box center [953, 386] width 369 height 35
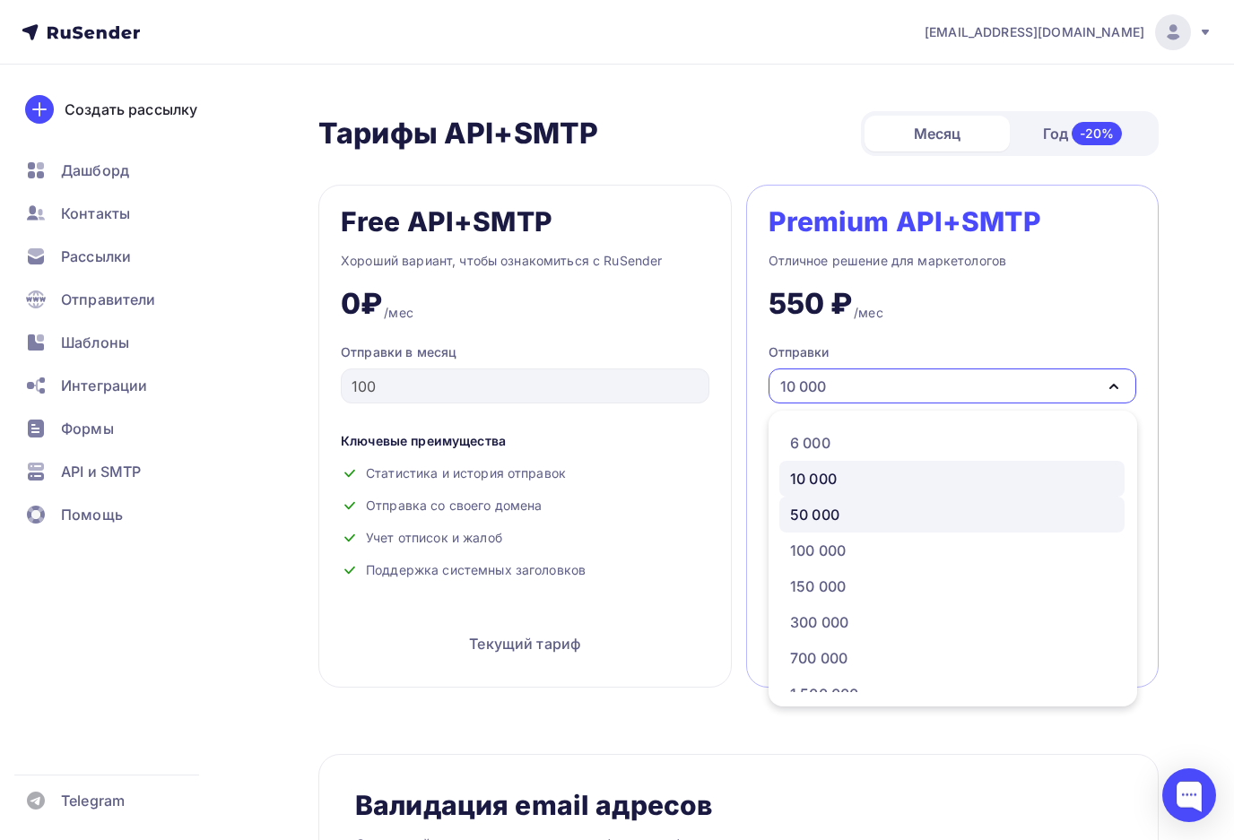
click at [855, 504] on div "50 000" at bounding box center [952, 515] width 324 height 22
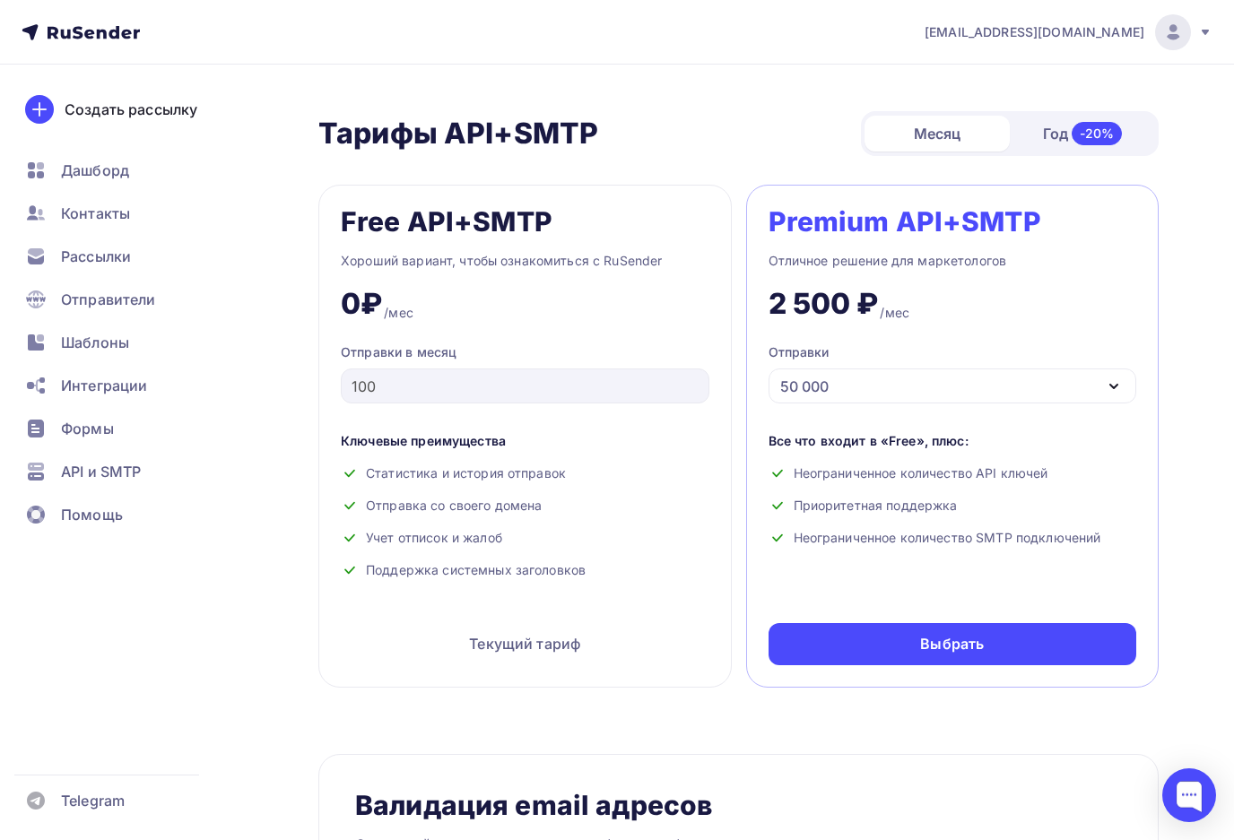
click at [859, 384] on div "50 000" at bounding box center [953, 386] width 369 height 35
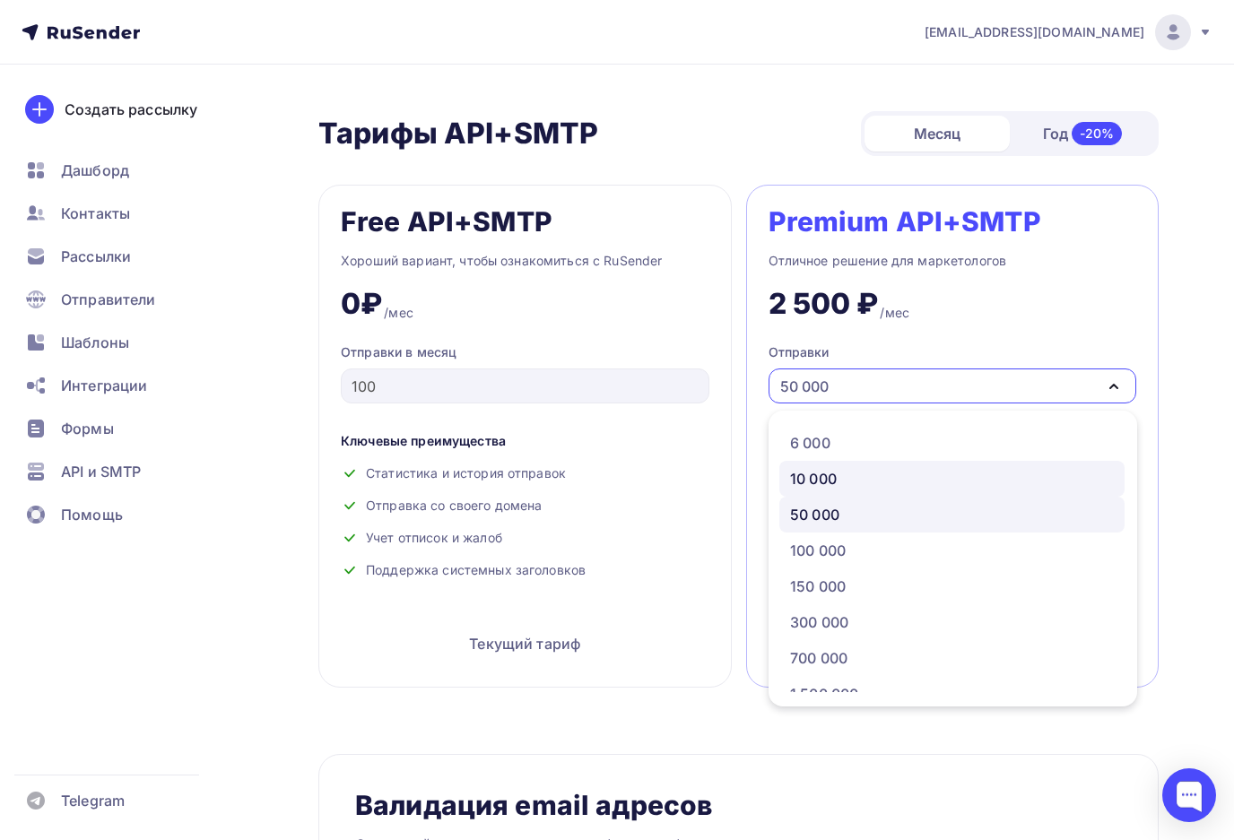
click at [865, 468] on div "10 000" at bounding box center [952, 479] width 324 height 22
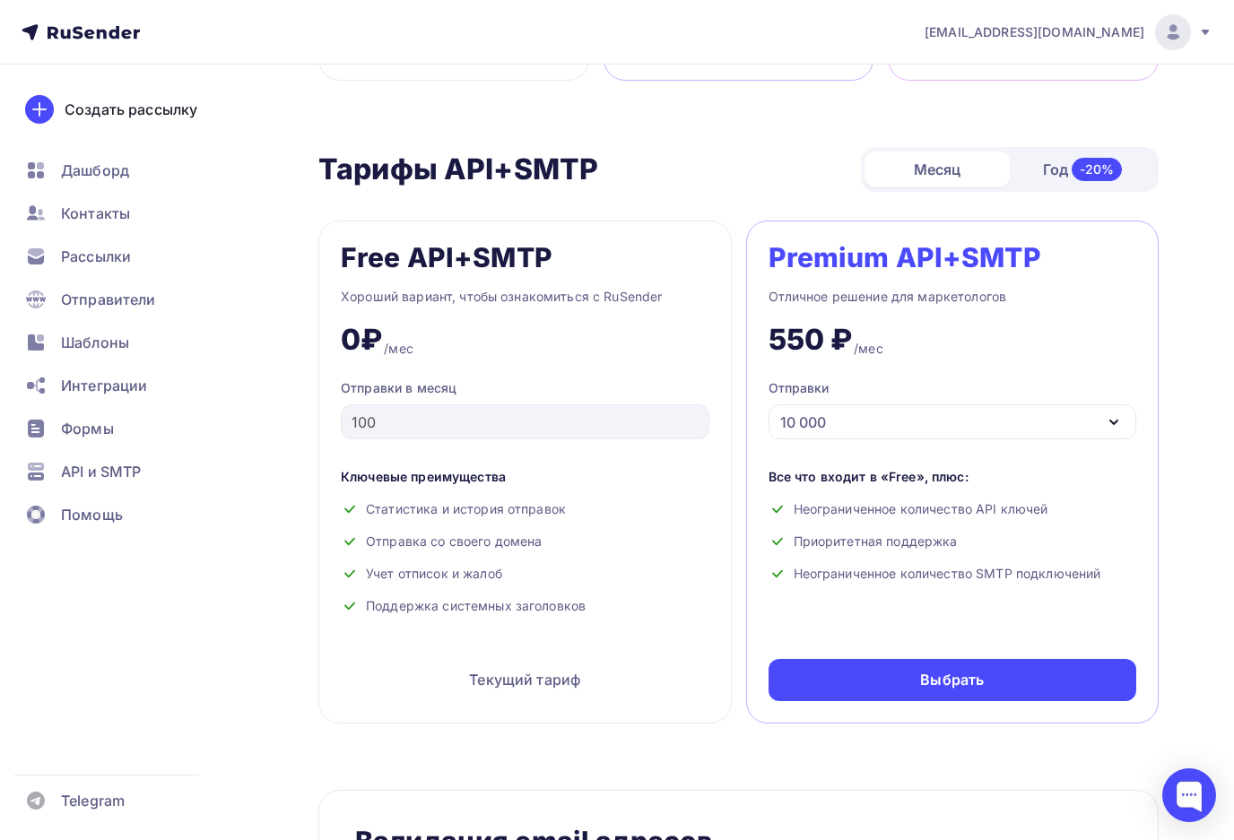
scroll to position [625, 0]
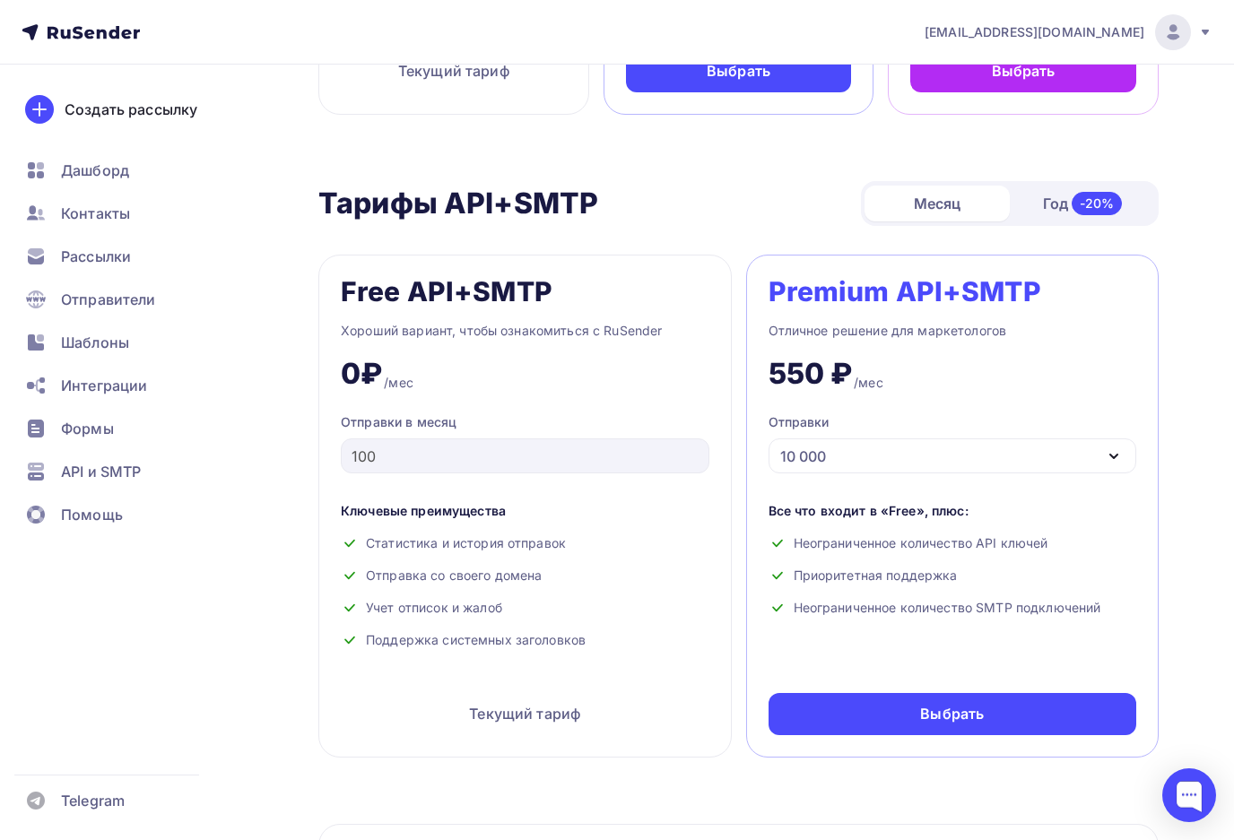
click at [736, 757] on div "Тарифы Тарифы Месяц Год -20% Free Хороший вариант, чтобы ознакомиться с RuSende…" at bounding box center [738, 835] width 840 height 2734
click at [744, 213] on div "Тарифы API+SMTP Тарифы API+SMTP Месяц Год -20% Free API+SMTP Хороший вариант, ч…" at bounding box center [738, 469] width 840 height 577
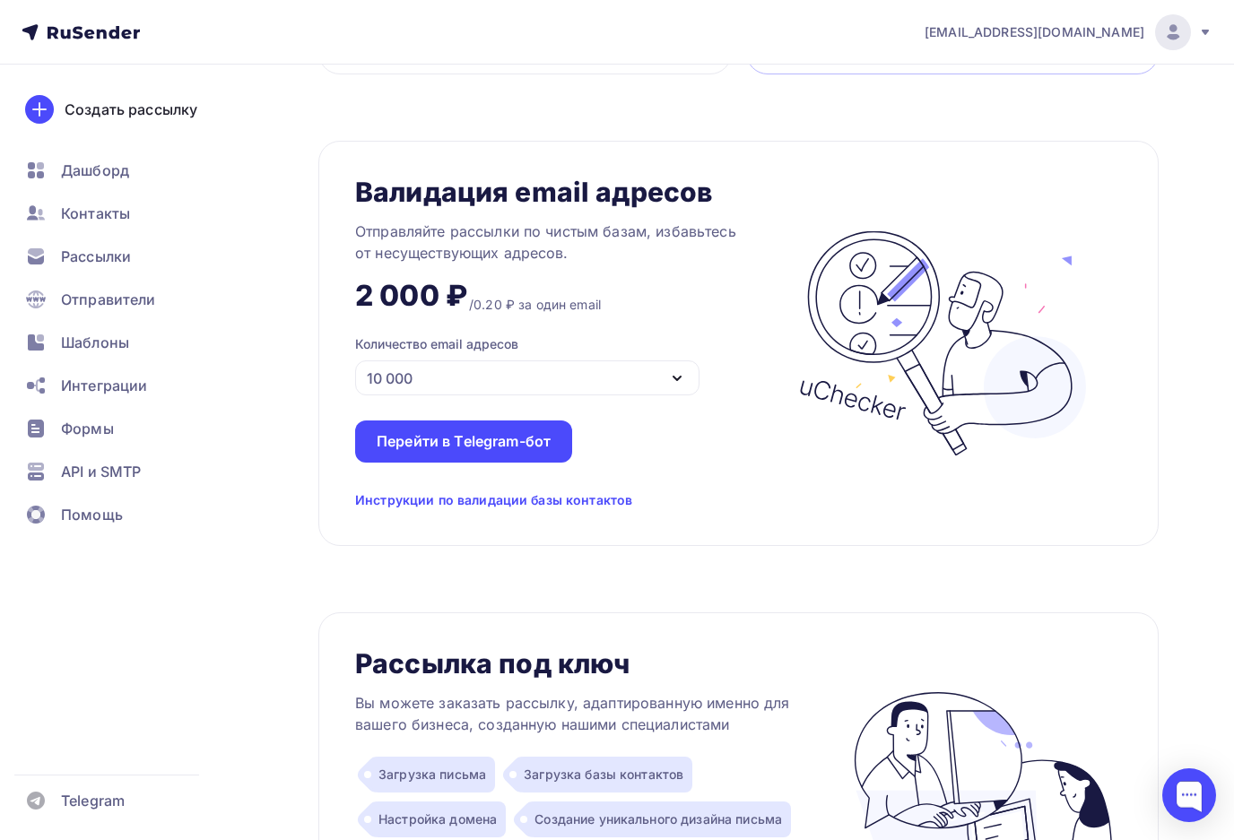
scroll to position [1140, 0]
